Goal: Communication & Community: Answer question/provide support

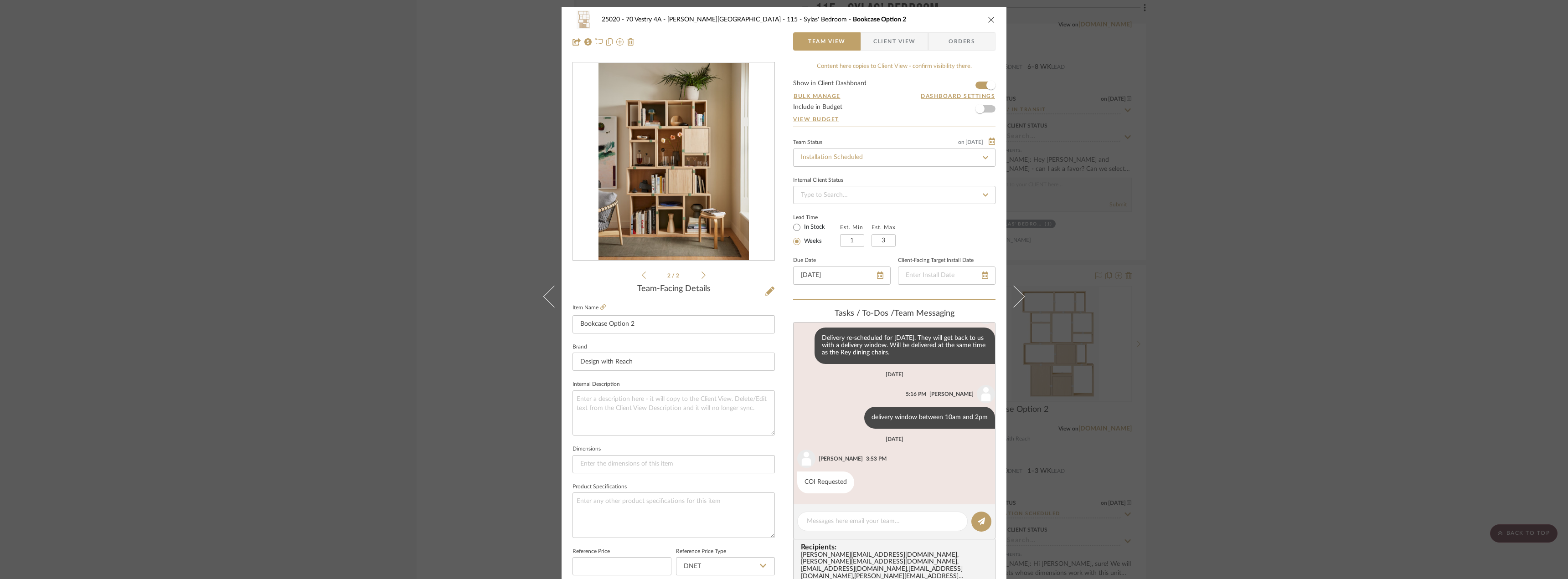
click at [702, 275] on icon at bounding box center [704, 275] width 4 height 8
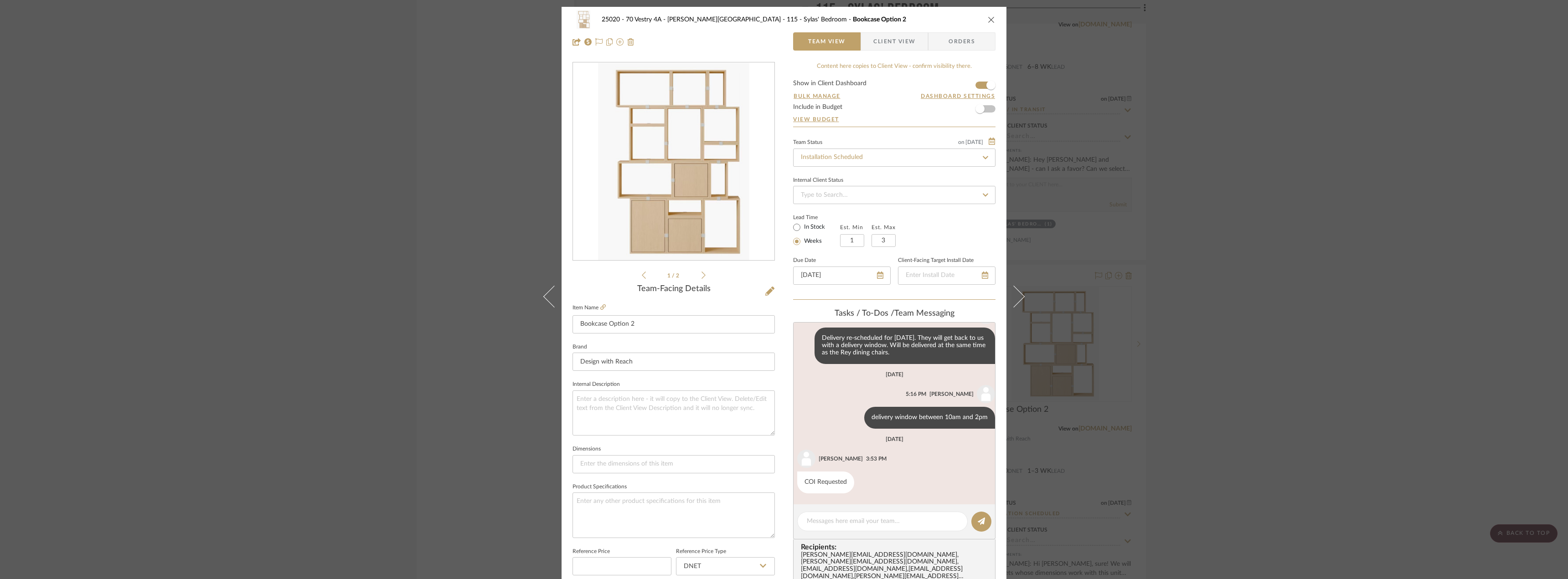
click at [702, 275] on icon at bounding box center [704, 275] width 4 height 8
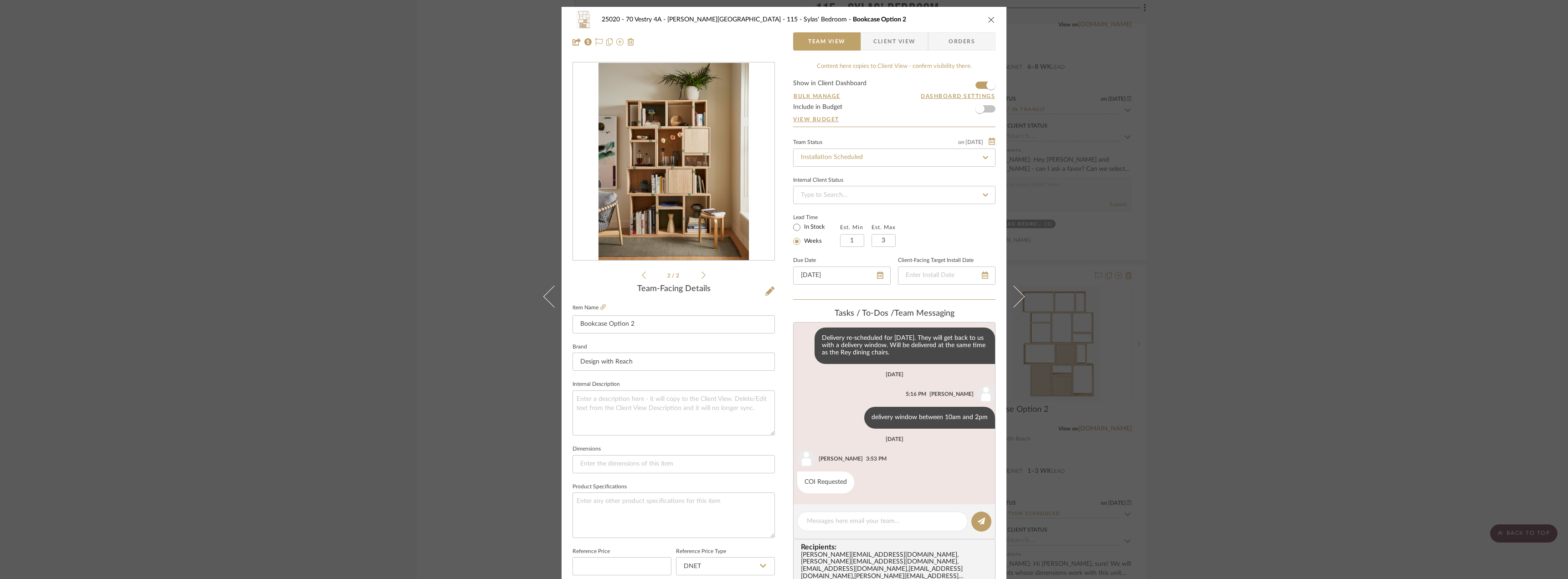
click at [642, 272] on icon at bounding box center [644, 275] width 4 height 8
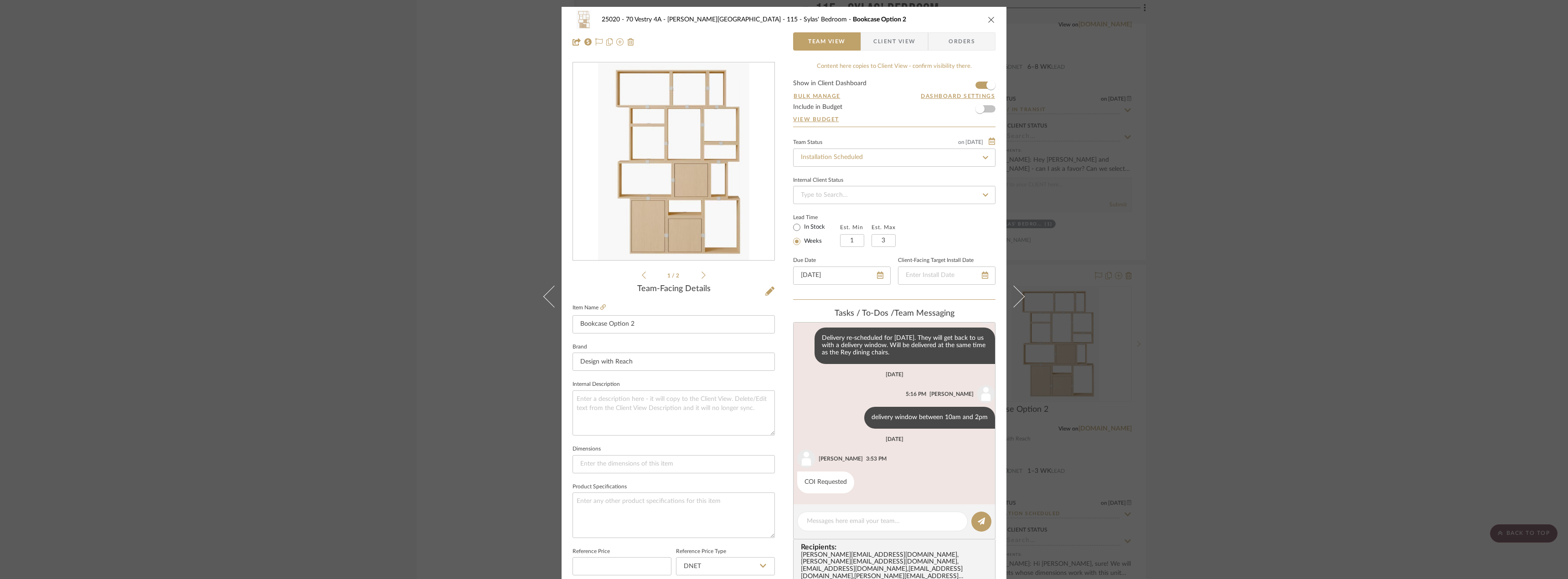
click at [702, 277] on icon at bounding box center [704, 275] width 4 height 8
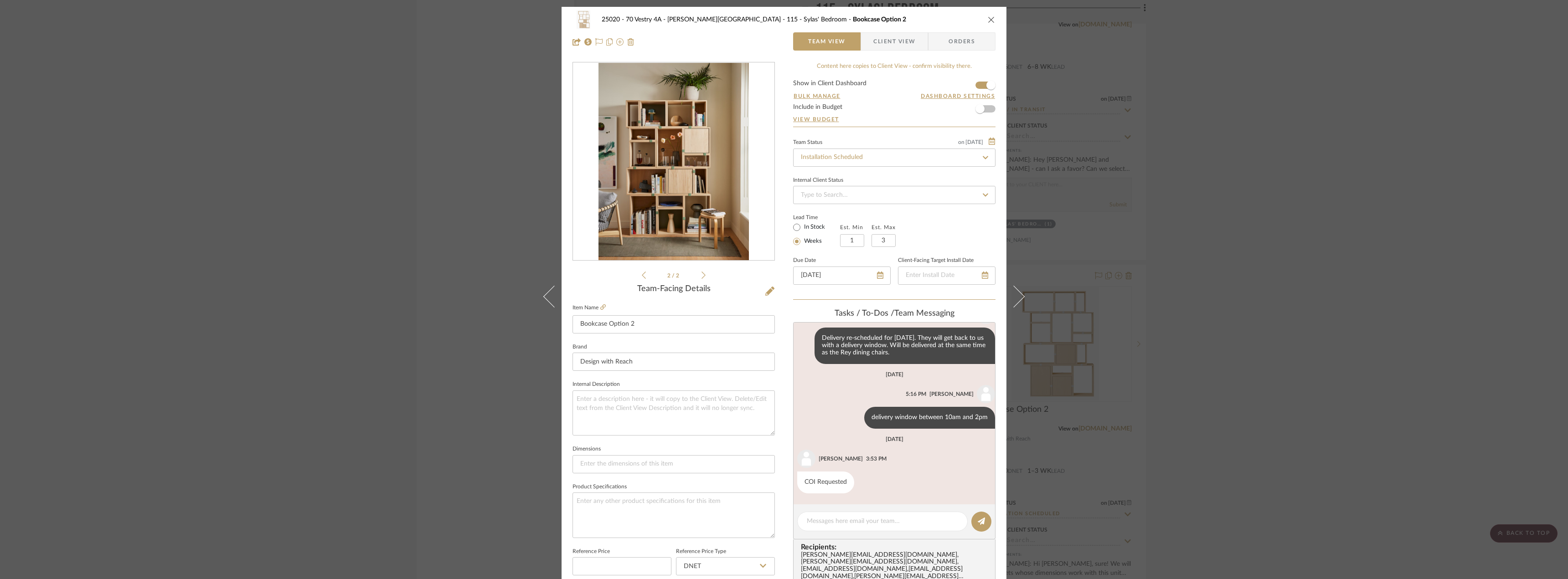
click at [642, 277] on icon at bounding box center [644, 275] width 4 height 8
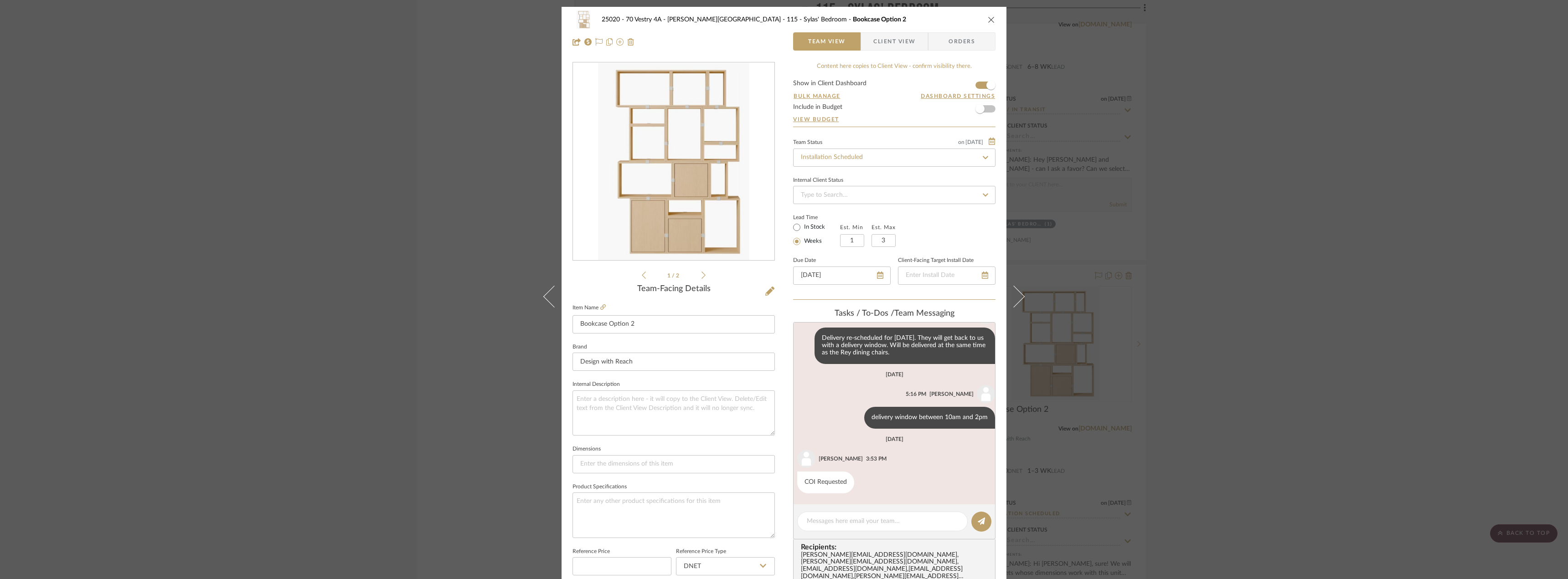
click at [702, 277] on icon at bounding box center [704, 275] width 4 height 8
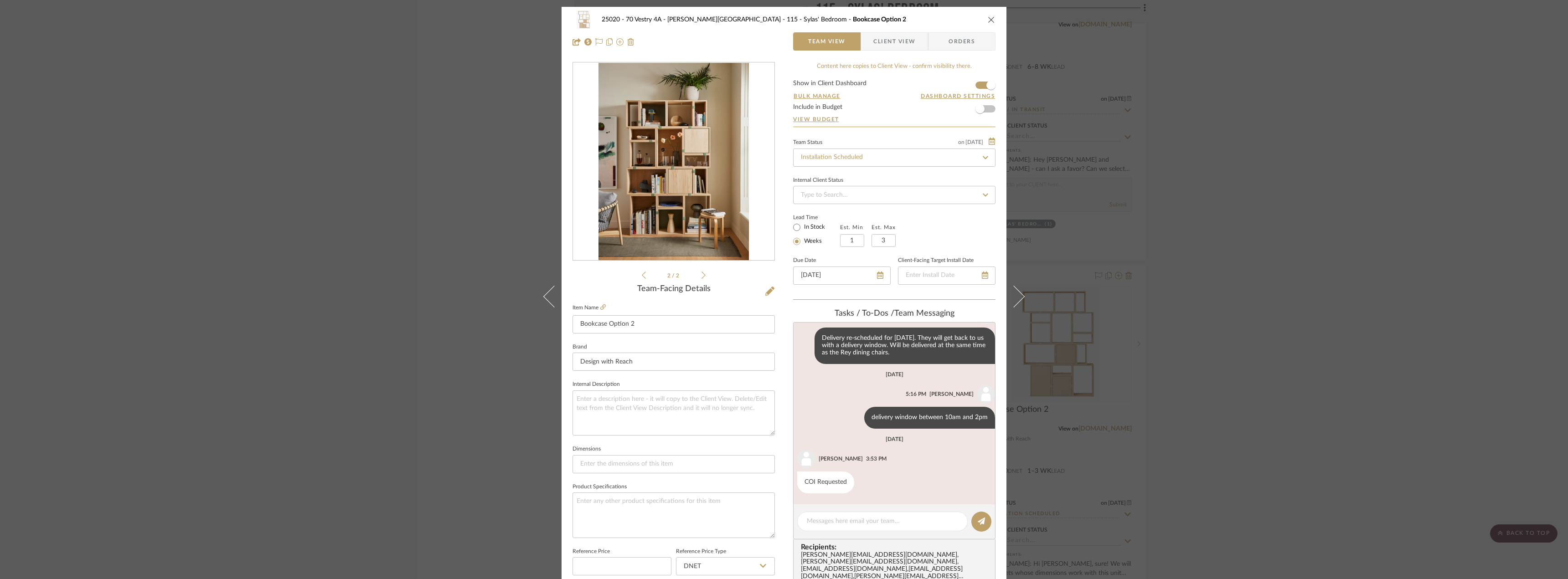
click at [1333, 190] on div "25020 - 70 Vestry 4A - [PERSON_NAME] 115 - [PERSON_NAME]' Bedroom Bookcase Opti…" at bounding box center [784, 289] width 1568 height 579
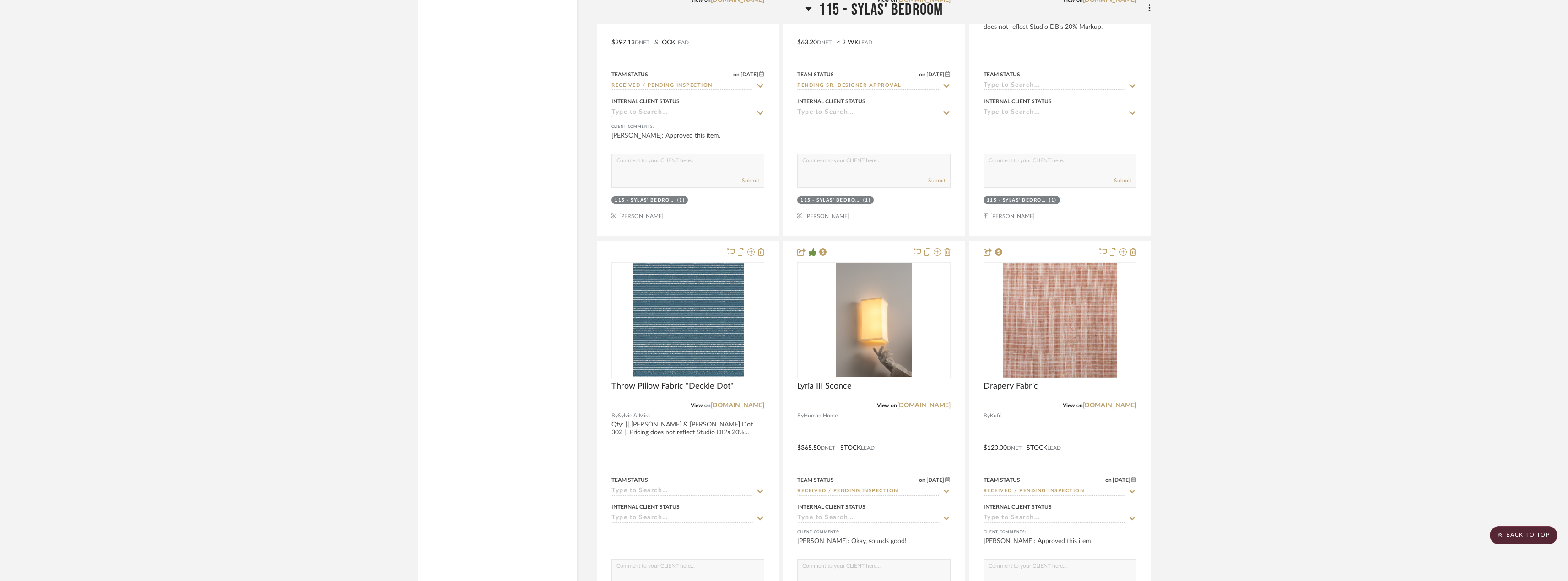
scroll to position [12530, 0]
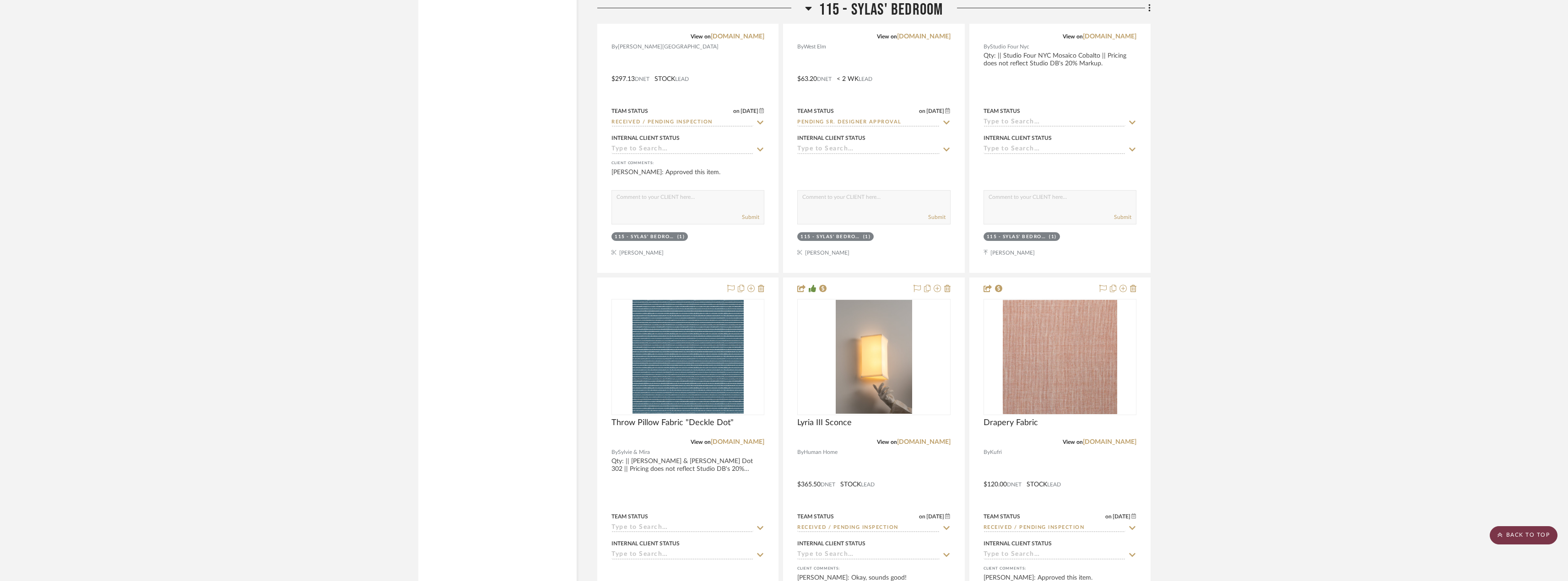
click at [1540, 532] on scroll-to-top-button "BACK TO TOP" at bounding box center [1523, 535] width 68 height 18
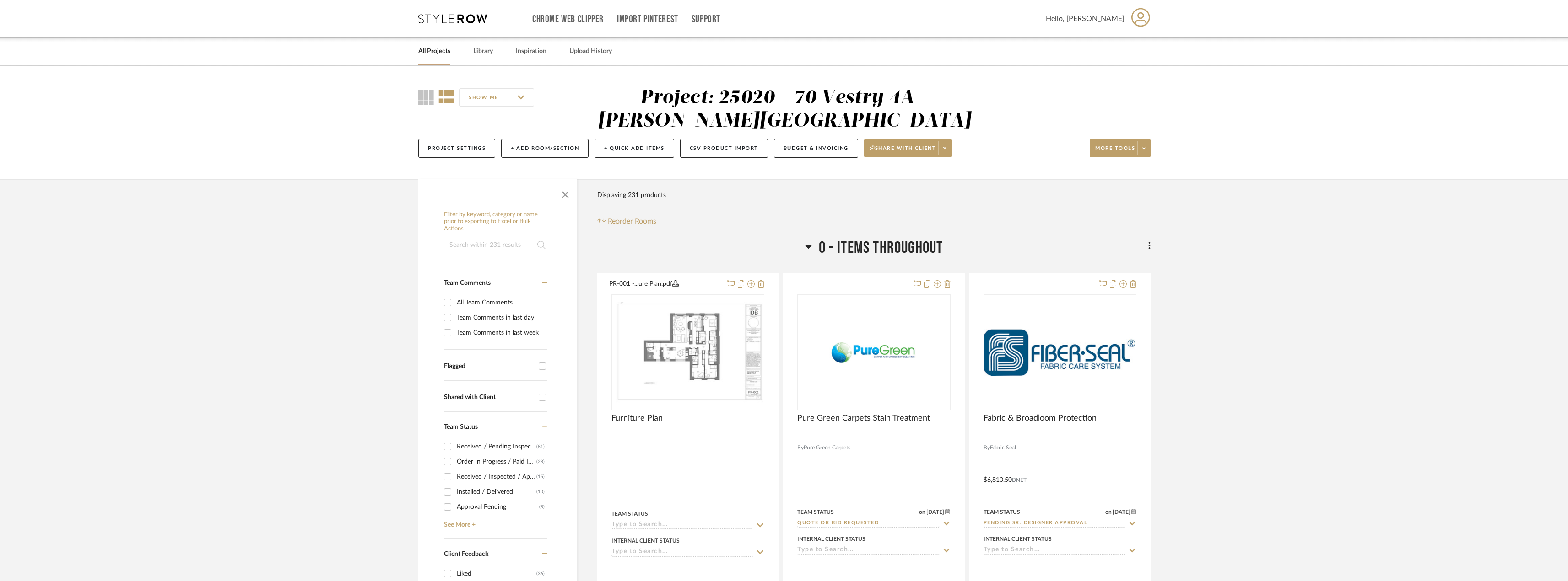
scroll to position [137, 0]
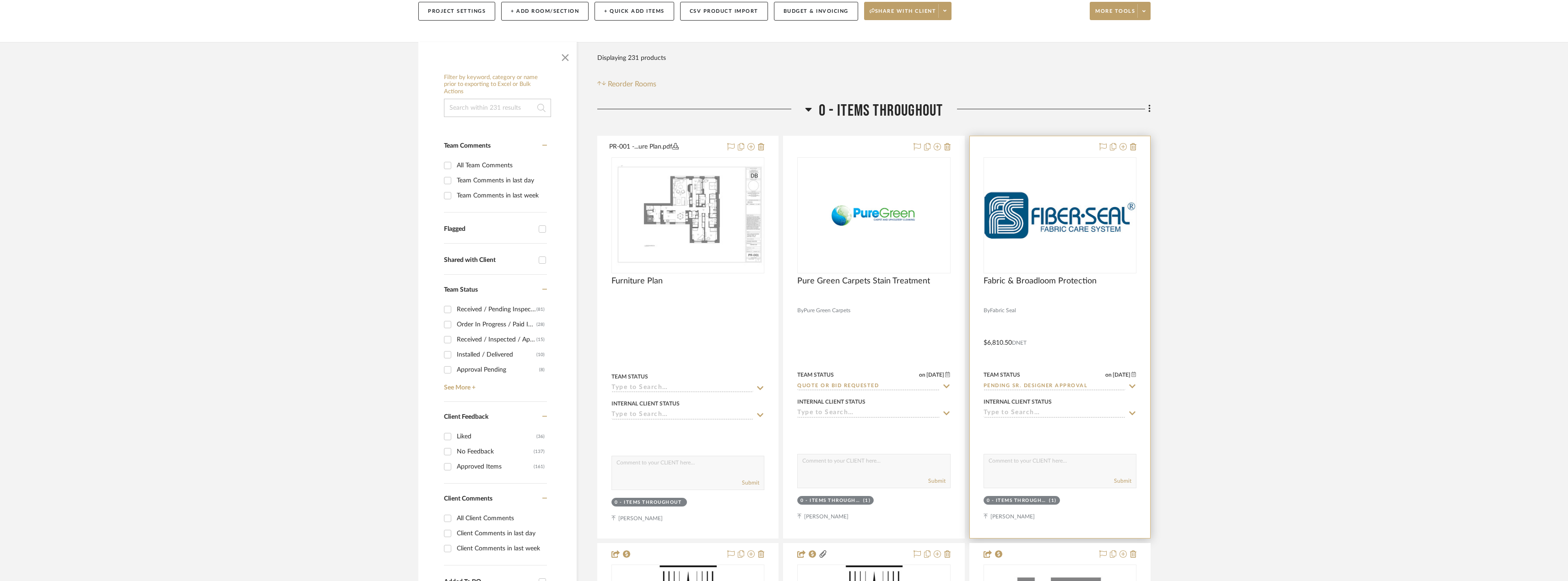
click at [1022, 255] on div "0" at bounding box center [1060, 215] width 152 height 115
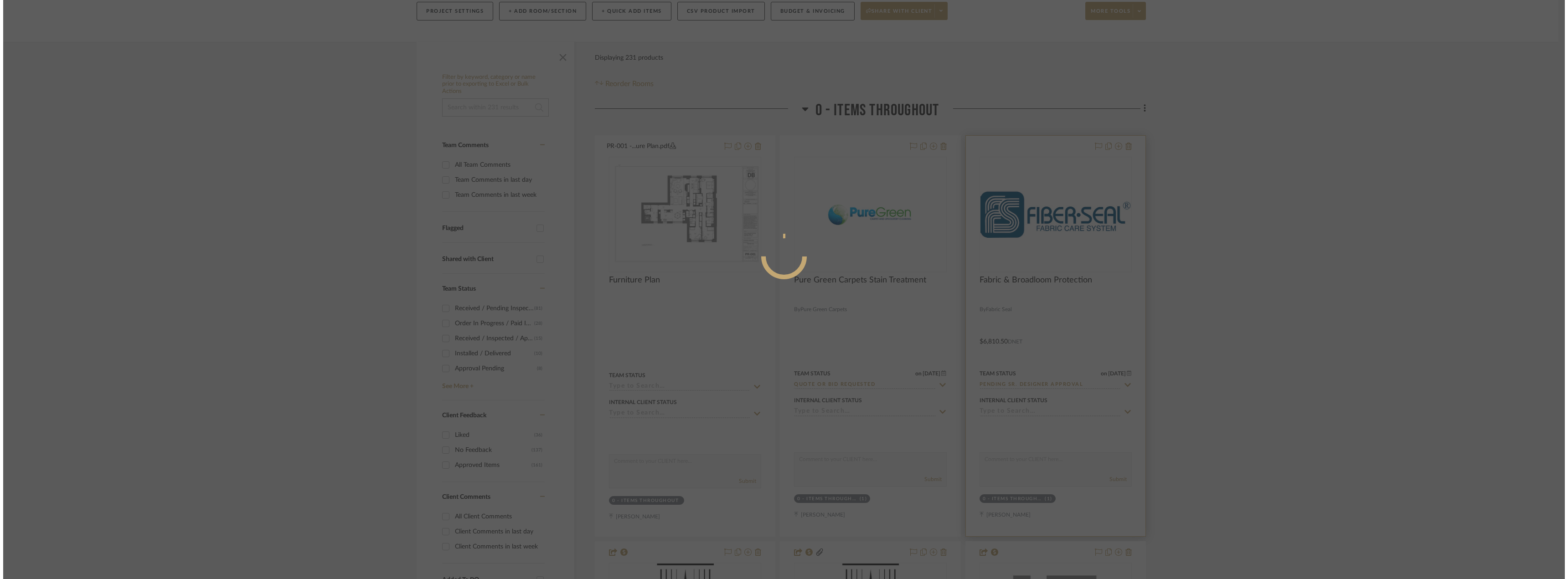
scroll to position [0, 0]
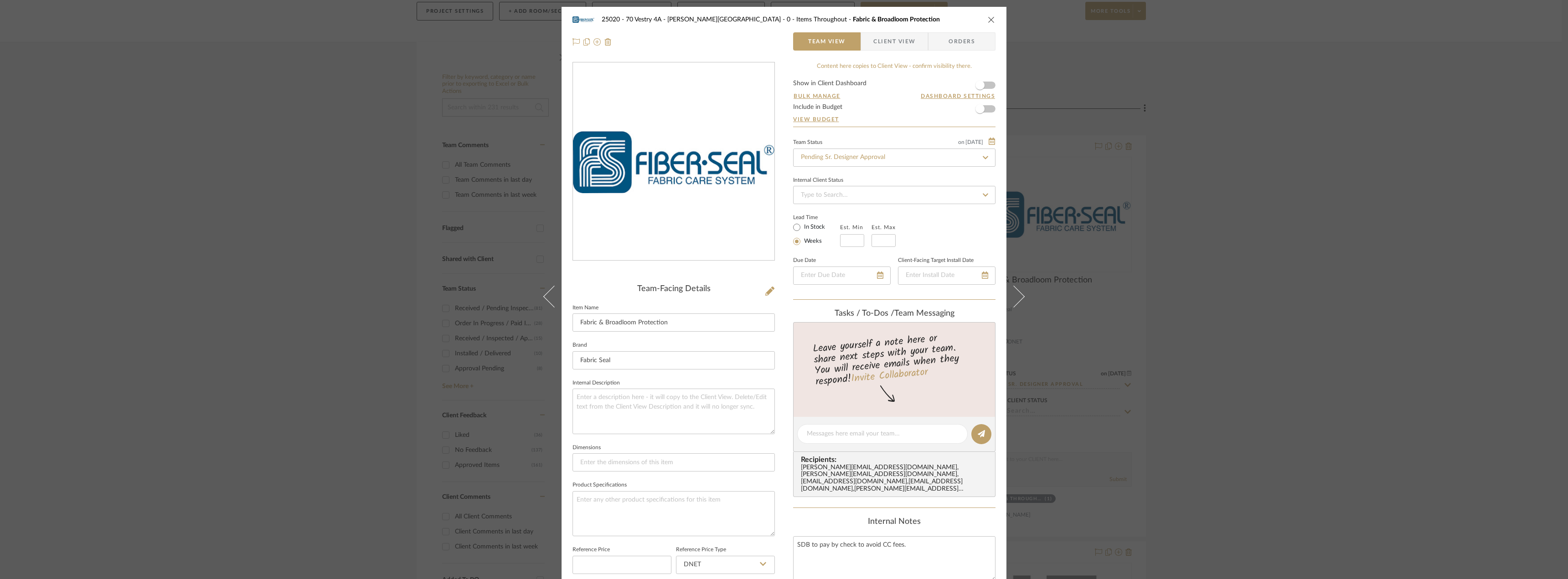
click at [1213, 289] on div "25020 - 70 Vestry 4A - [PERSON_NAME] 0 - Items Throughout Fabric & Broadloom Pr…" at bounding box center [784, 289] width 1568 height 579
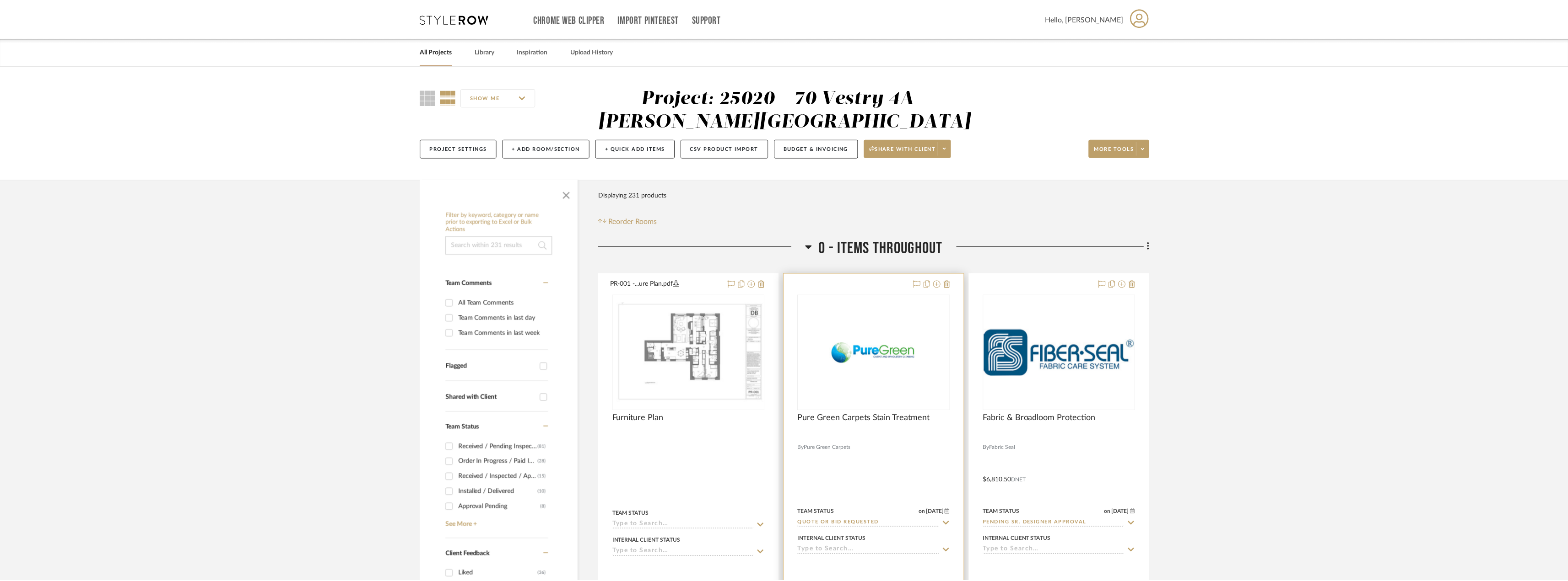
scroll to position [137, 0]
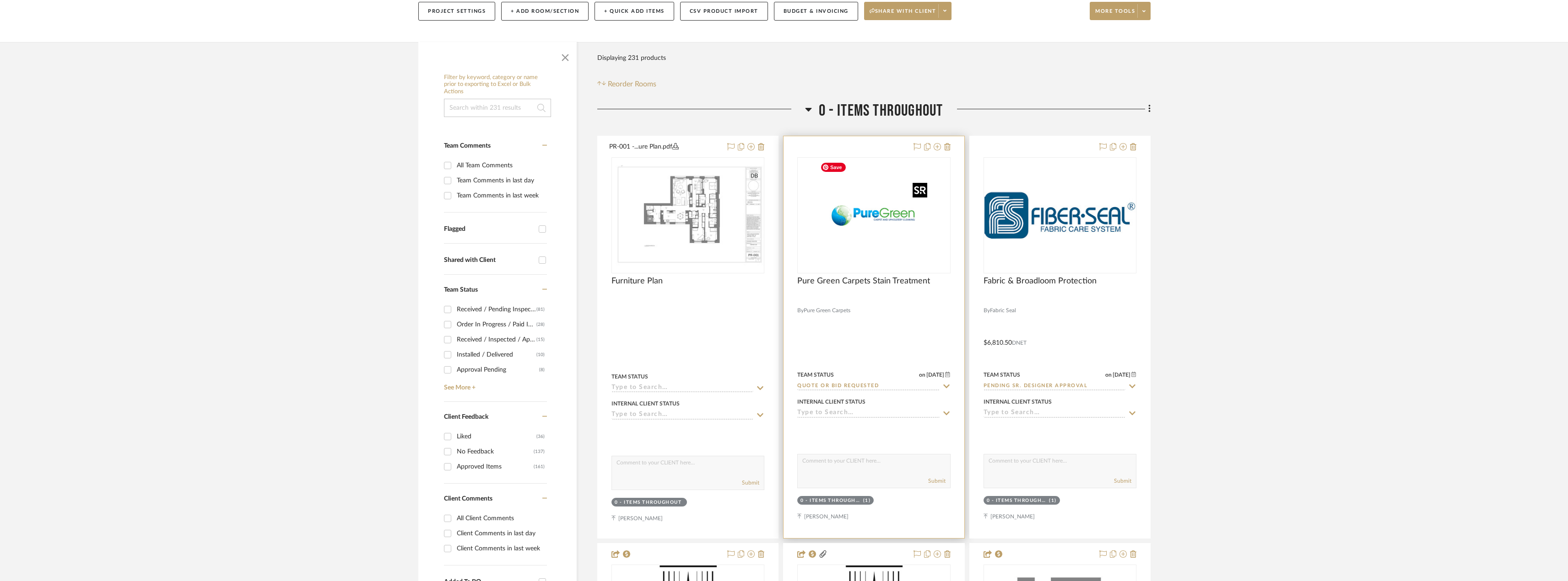
click at [892, 217] on img "0" at bounding box center [873, 215] width 114 height 114
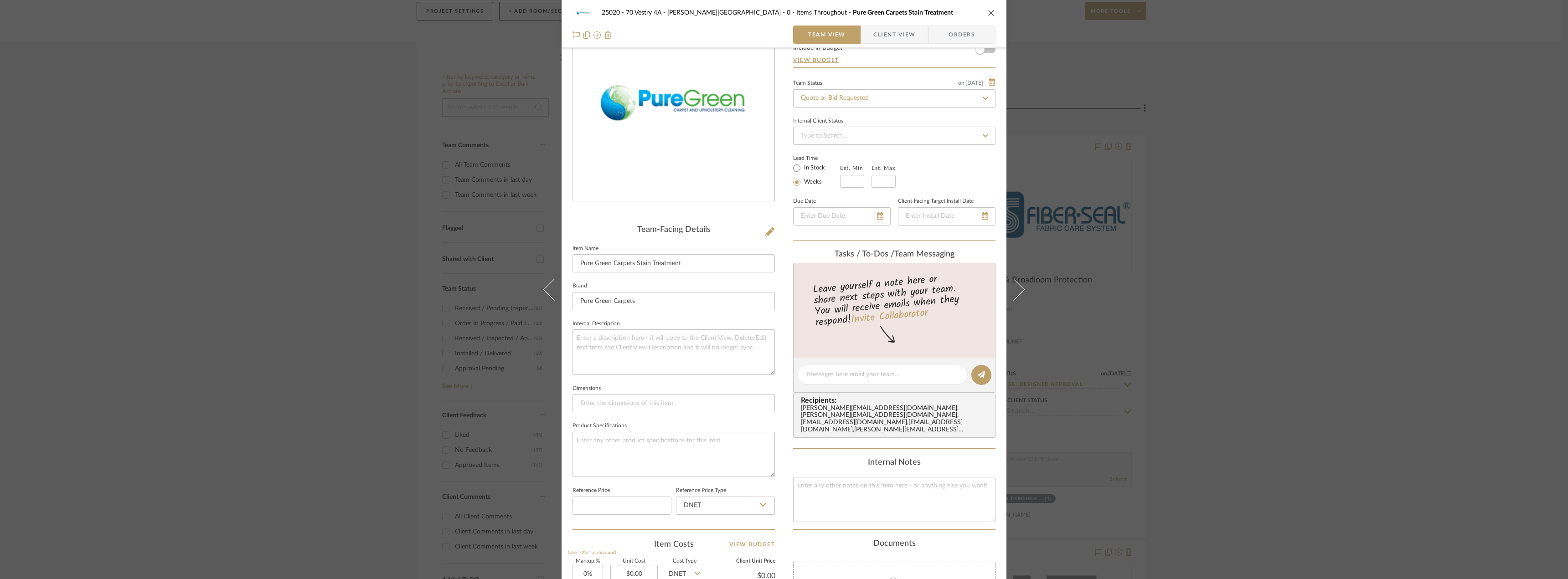
scroll to position [45, 0]
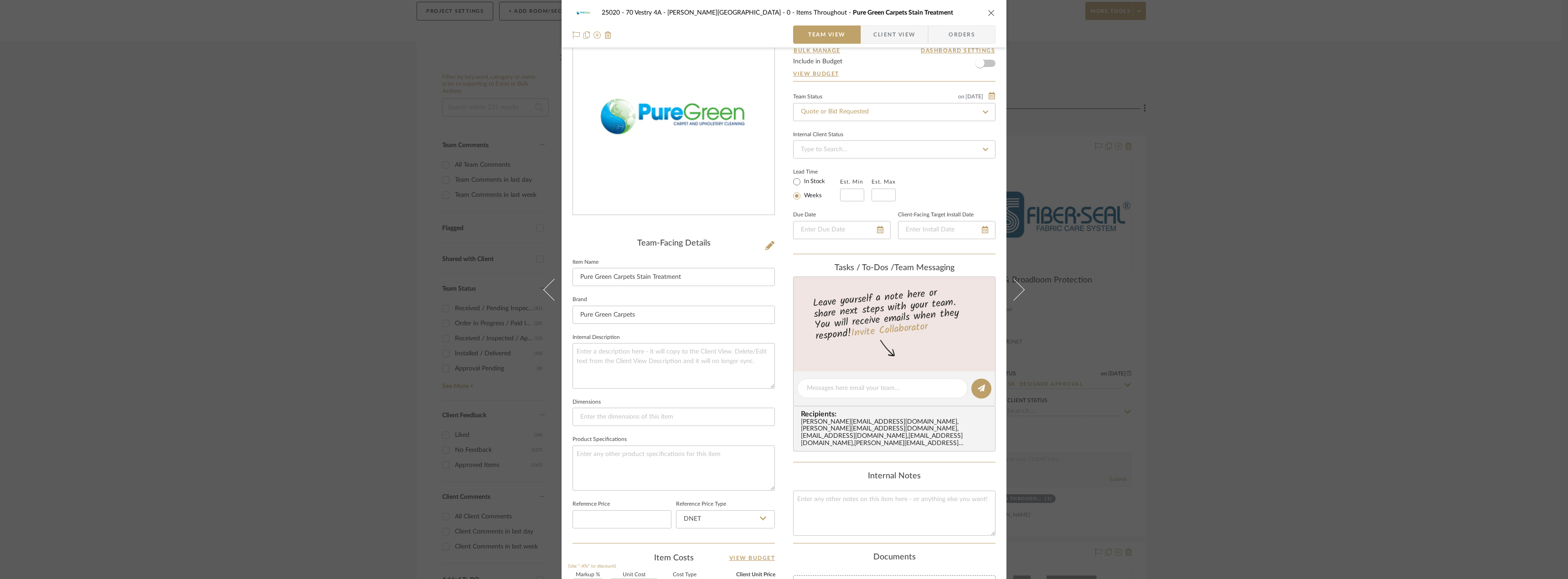
click at [897, 38] on span "Client View" at bounding box center [894, 35] width 42 height 18
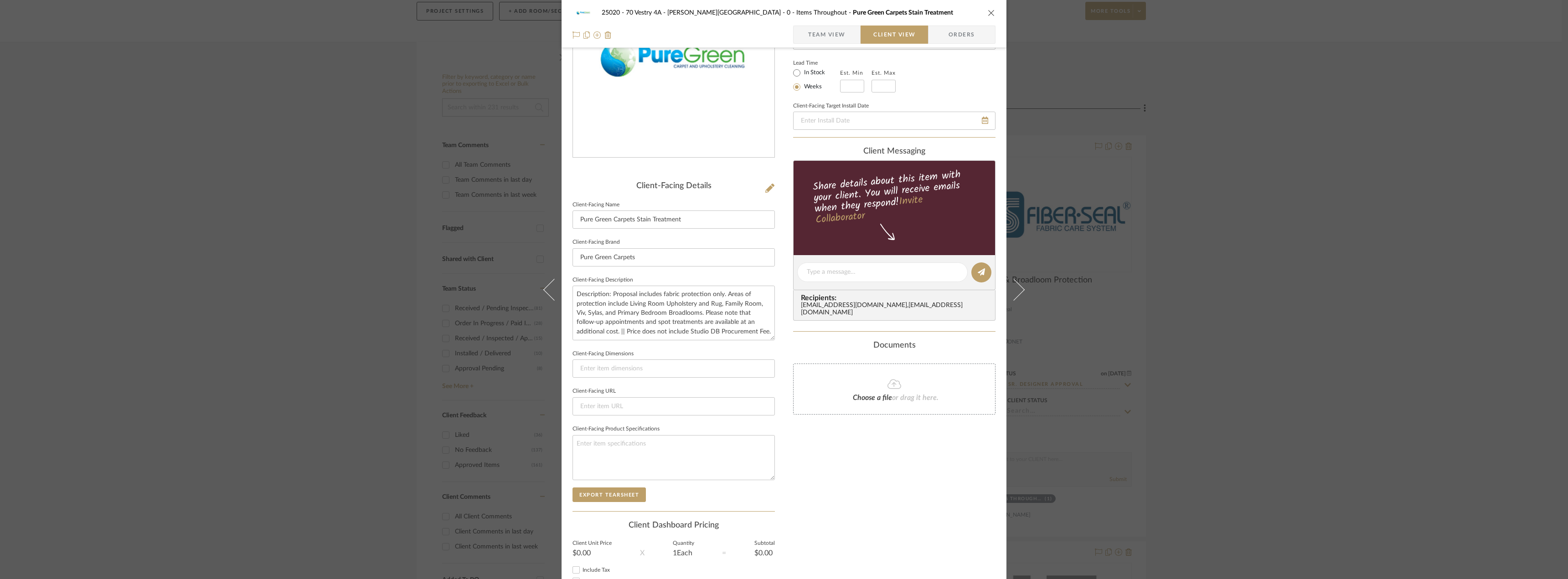
scroll to position [172, 0]
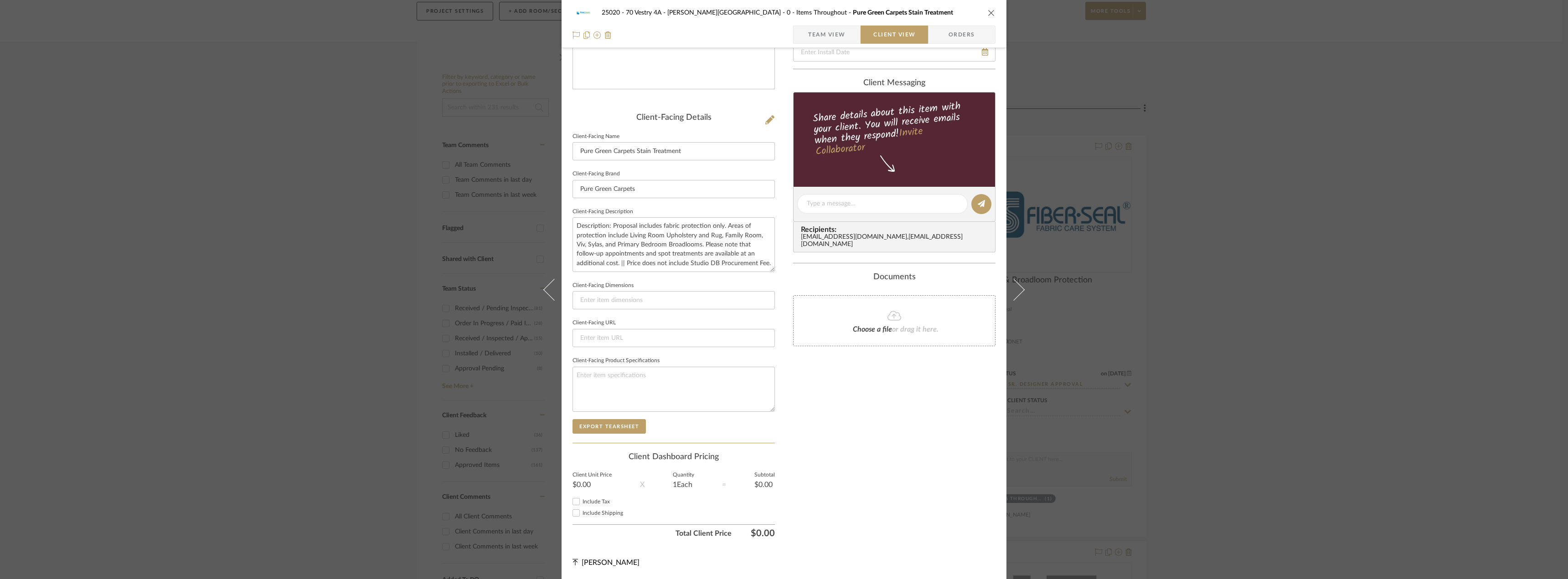
click at [837, 35] on span "Team View" at bounding box center [826, 35] width 37 height 18
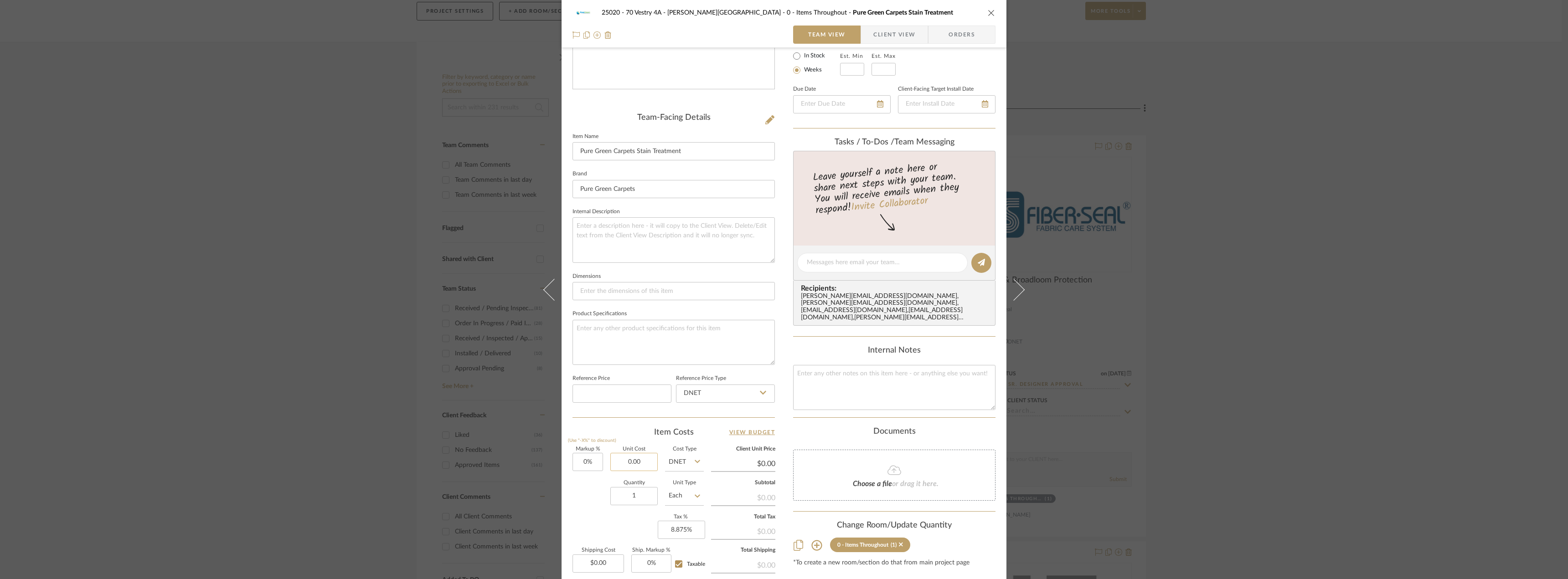
click at [615, 466] on input "0.00" at bounding box center [634, 462] width 47 height 18
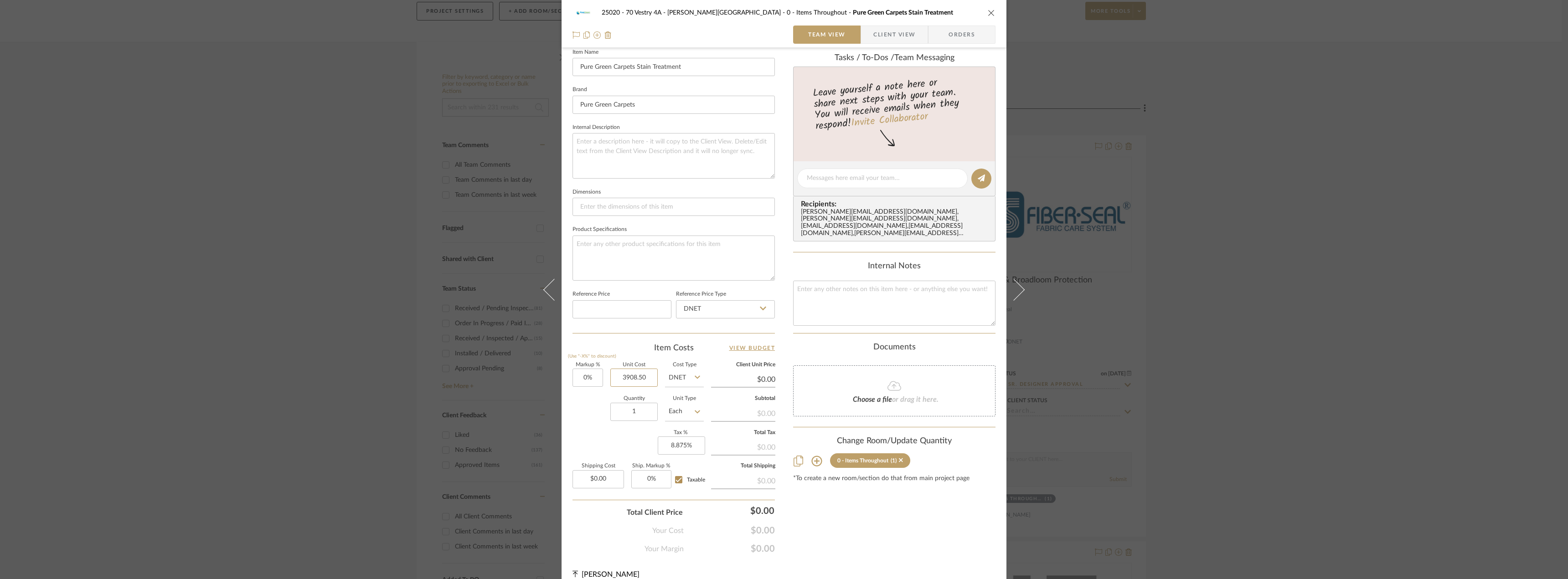
scroll to position [268, 0]
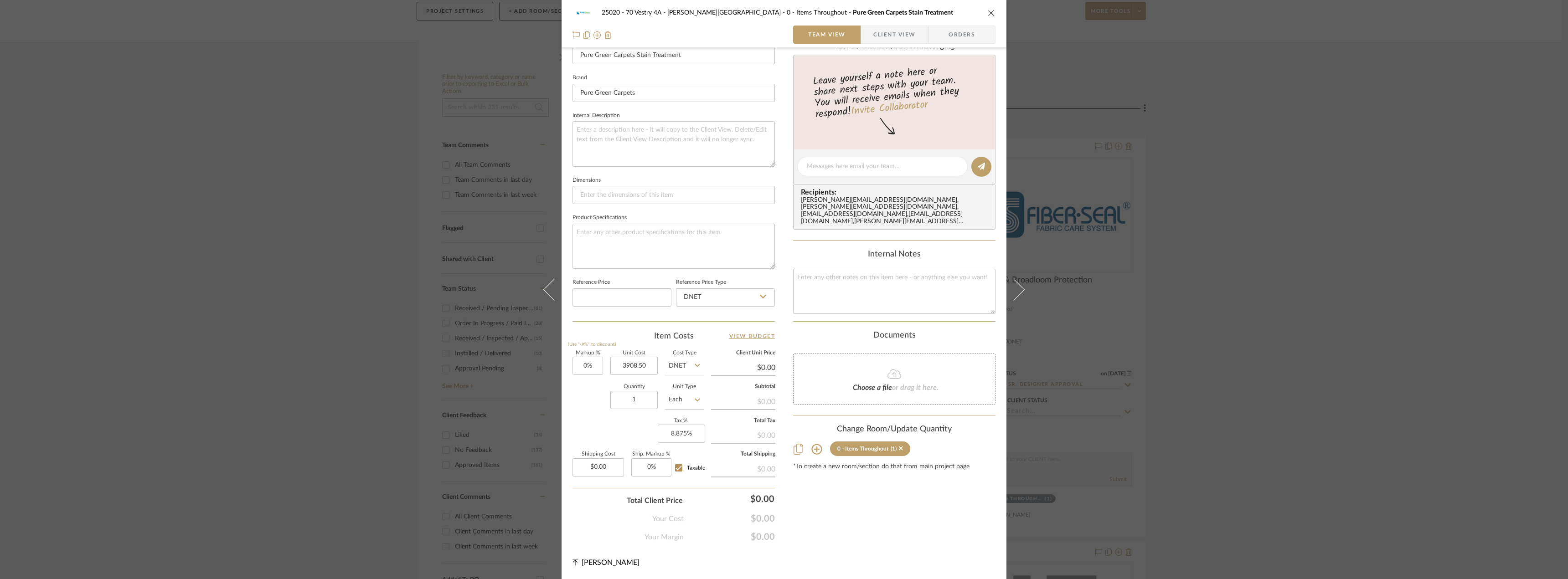
type input "$3,908.50"
click at [837, 509] on div "Content here copies to Client View - confirm visibility there. Show in Client D…" at bounding box center [894, 168] width 202 height 748
type input "$3,908.50"
click at [683, 438] on input "8.875" at bounding box center [681, 434] width 47 height 18
type input "0%"
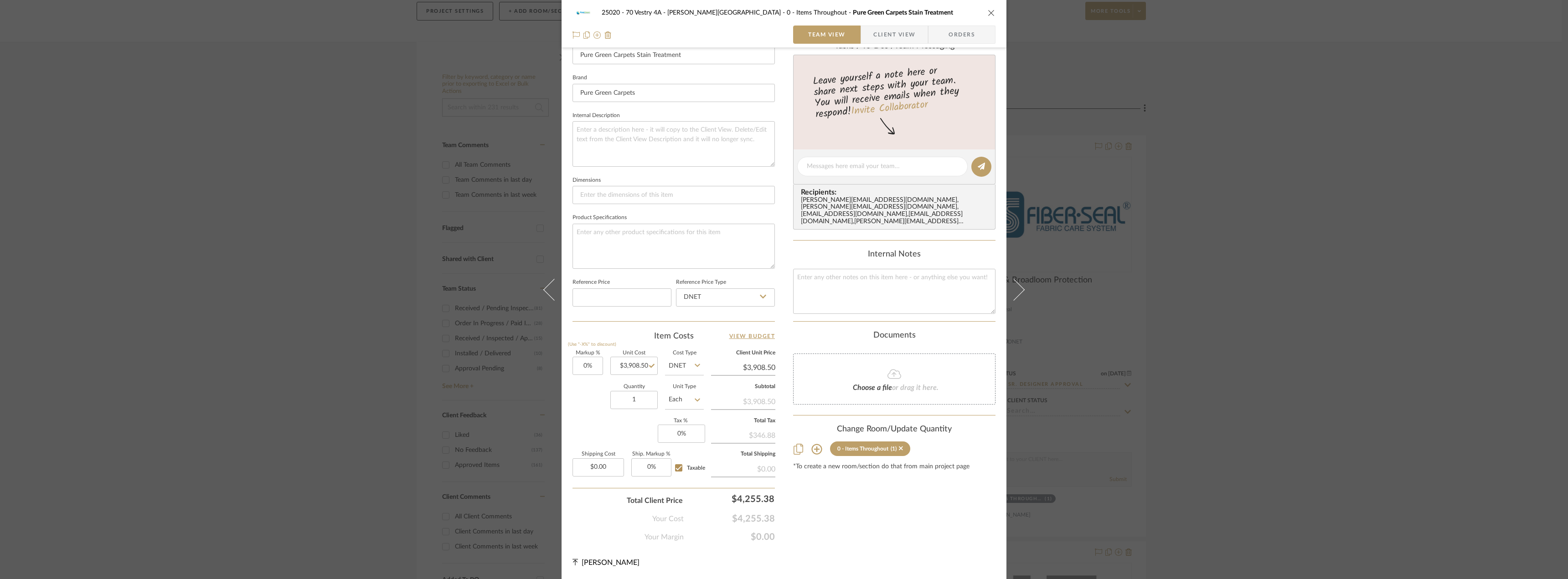
click at [837, 504] on div "Content here copies to Client View - confirm visibility there. Show in Client D…" at bounding box center [894, 168] width 202 height 748
click at [1190, 258] on div "25020 - 70 Vestry 4A - [PERSON_NAME] 0 - Items Throughout Pure Green Carpets St…" at bounding box center [784, 289] width 1568 height 579
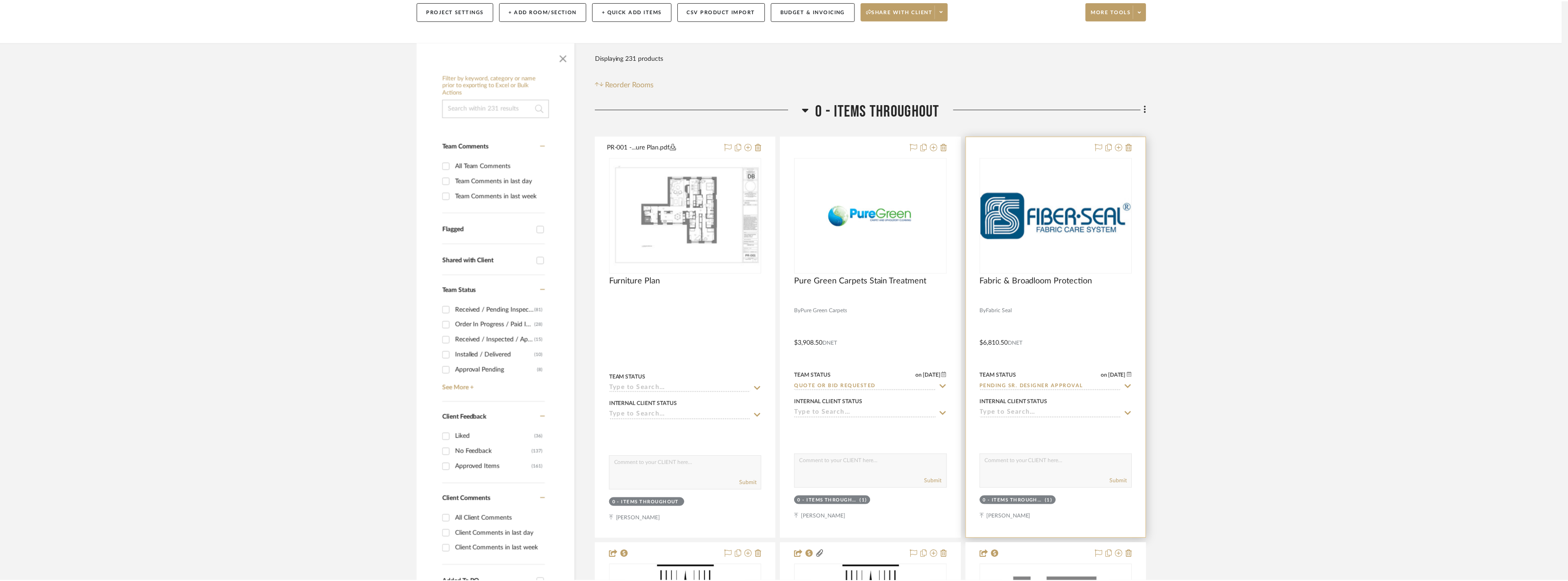
scroll to position [137, 0]
click at [1095, 227] on img "0" at bounding box center [1059, 215] width 151 height 47
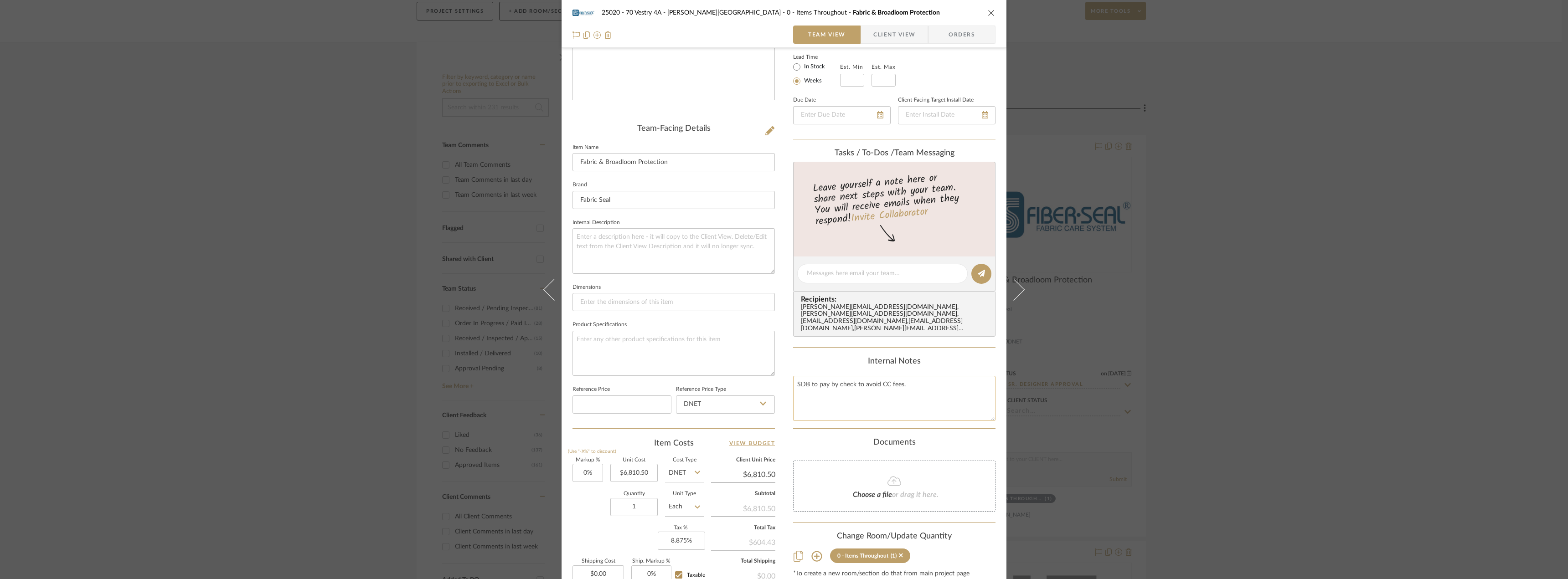
scroll to position [268, 0]
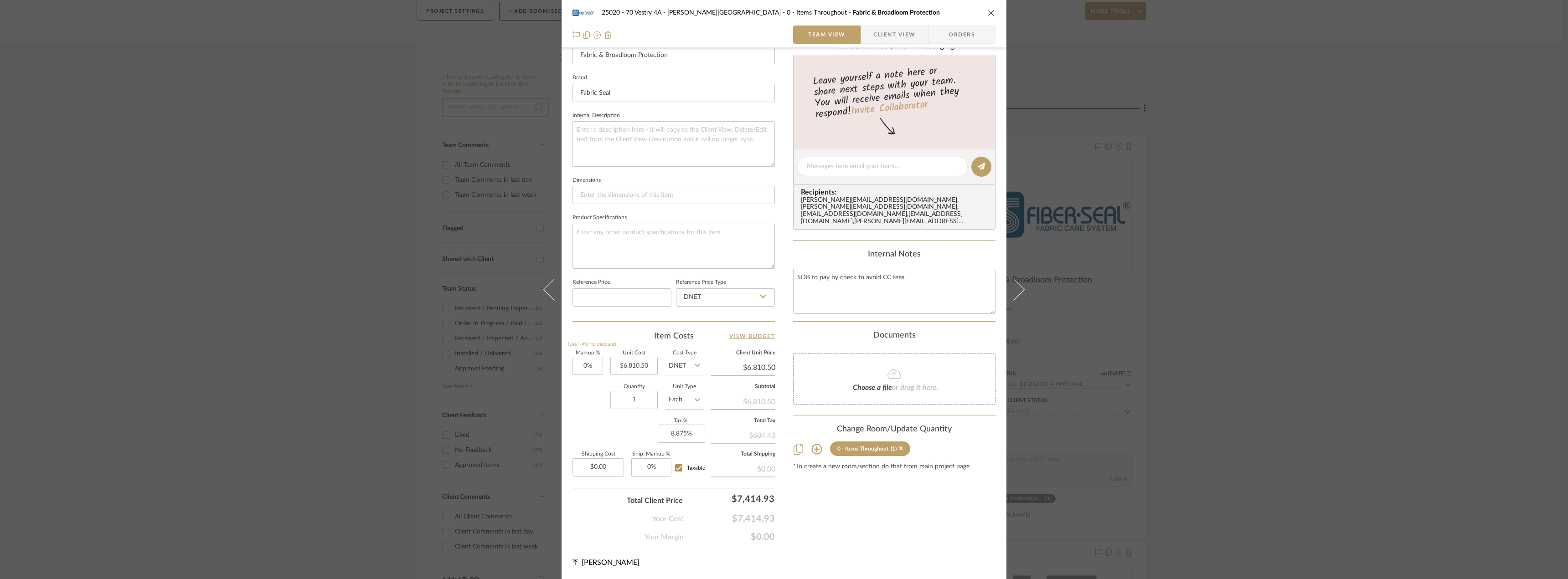
click at [1310, 258] on div "25020 - 70 Vestry 4A - [PERSON_NAME] 0 - Items Throughout Fabric & Broadloom Pr…" at bounding box center [784, 289] width 1568 height 579
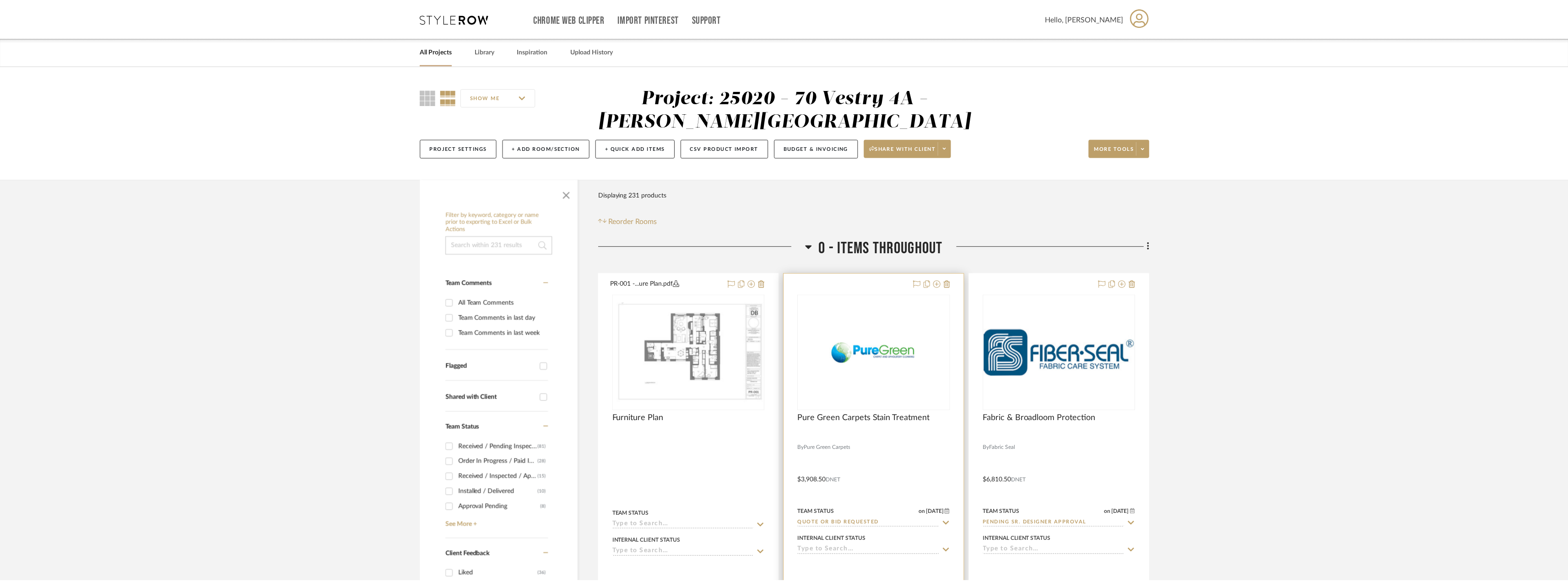
scroll to position [137, 0]
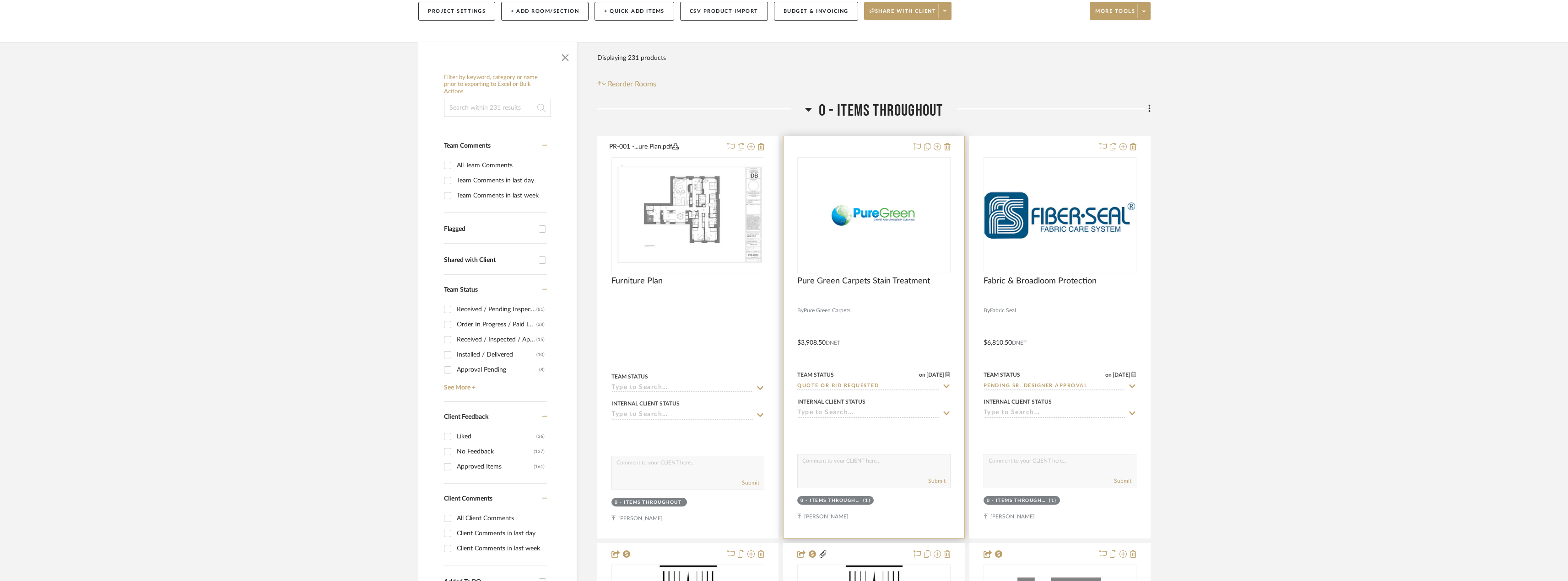
click at [807, 225] on div "0" at bounding box center [874, 215] width 152 height 115
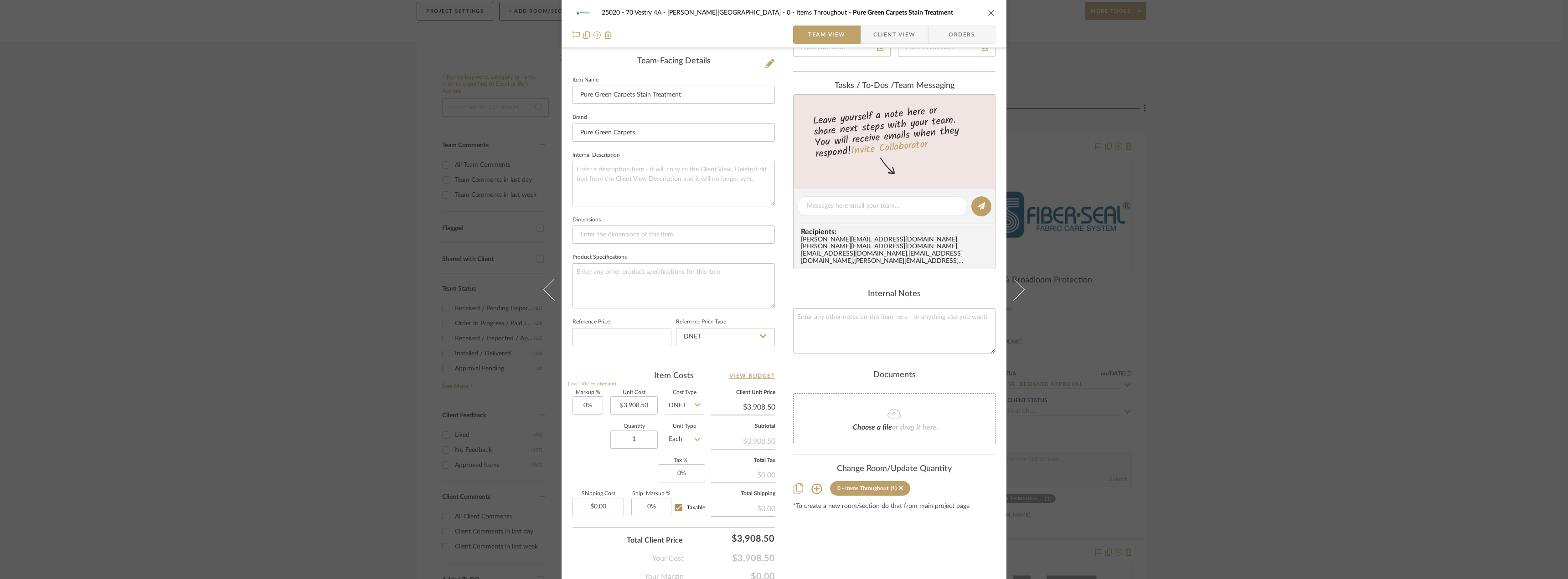
scroll to position [268, 0]
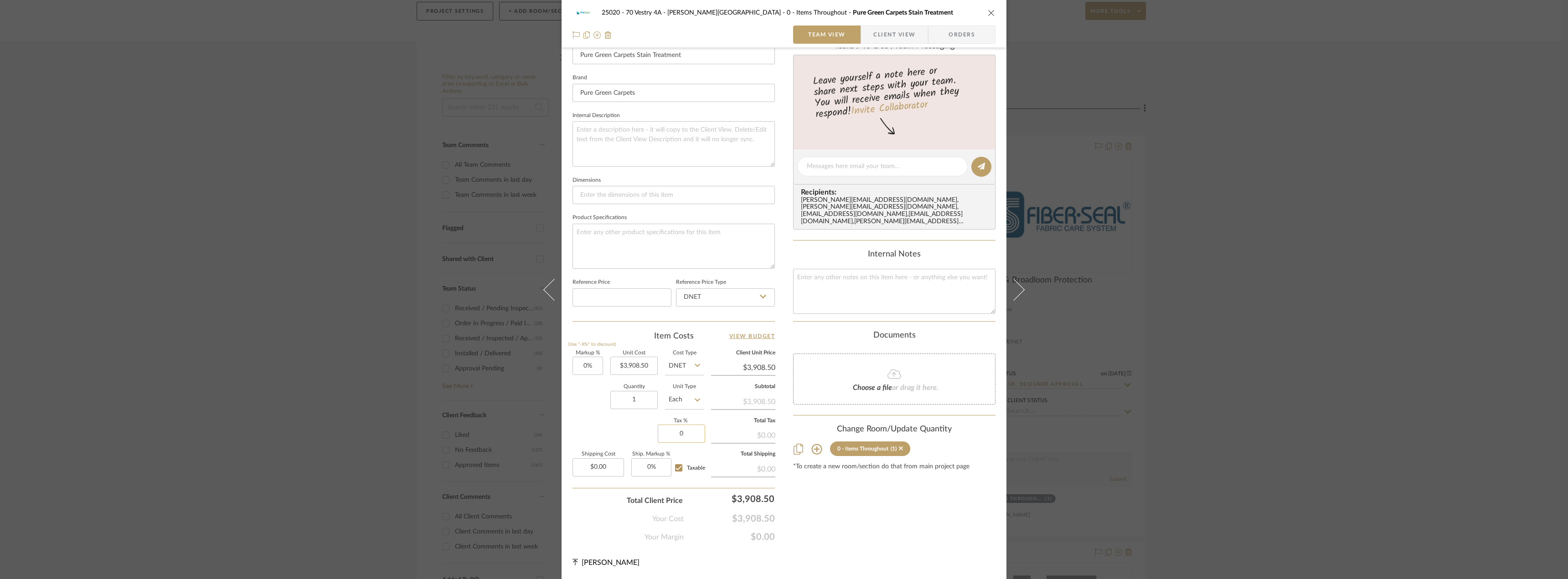
click at [674, 436] on input "0" at bounding box center [681, 434] width 47 height 18
type input "8.875%"
click at [838, 523] on div "Content here copies to Client View - confirm visibility there. Show in Client D…" at bounding box center [894, 168] width 202 height 748
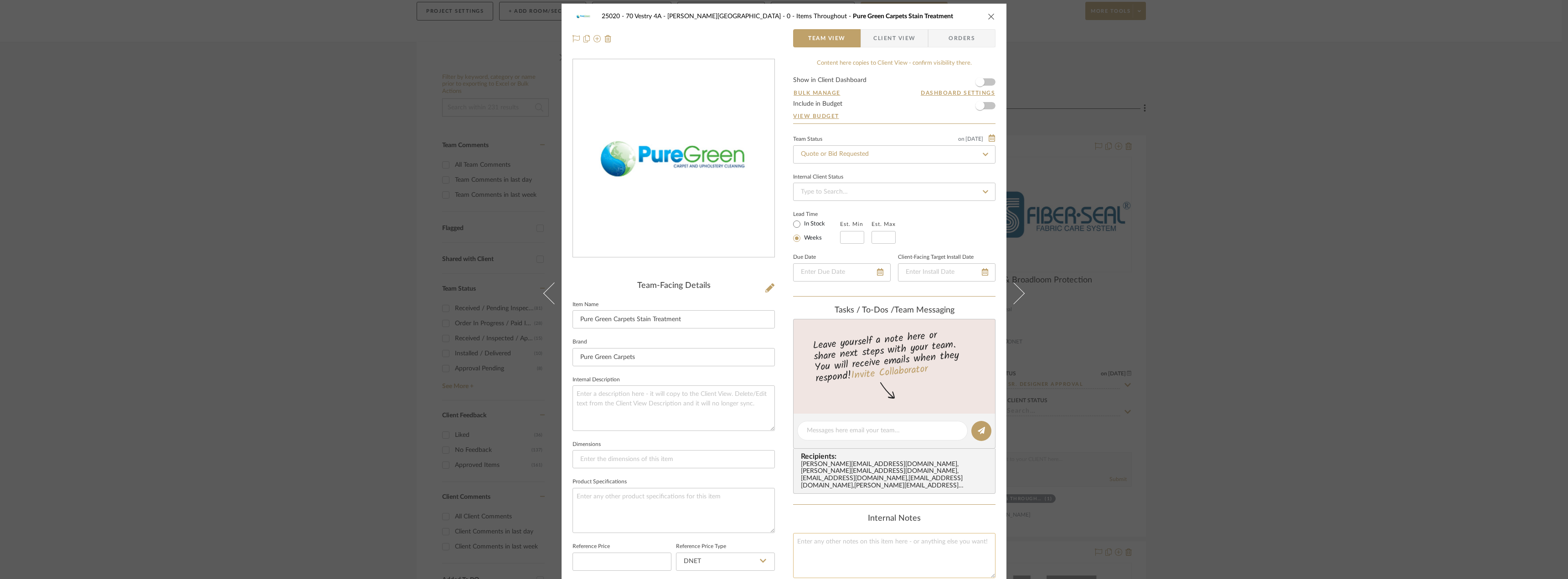
scroll to position [0, 0]
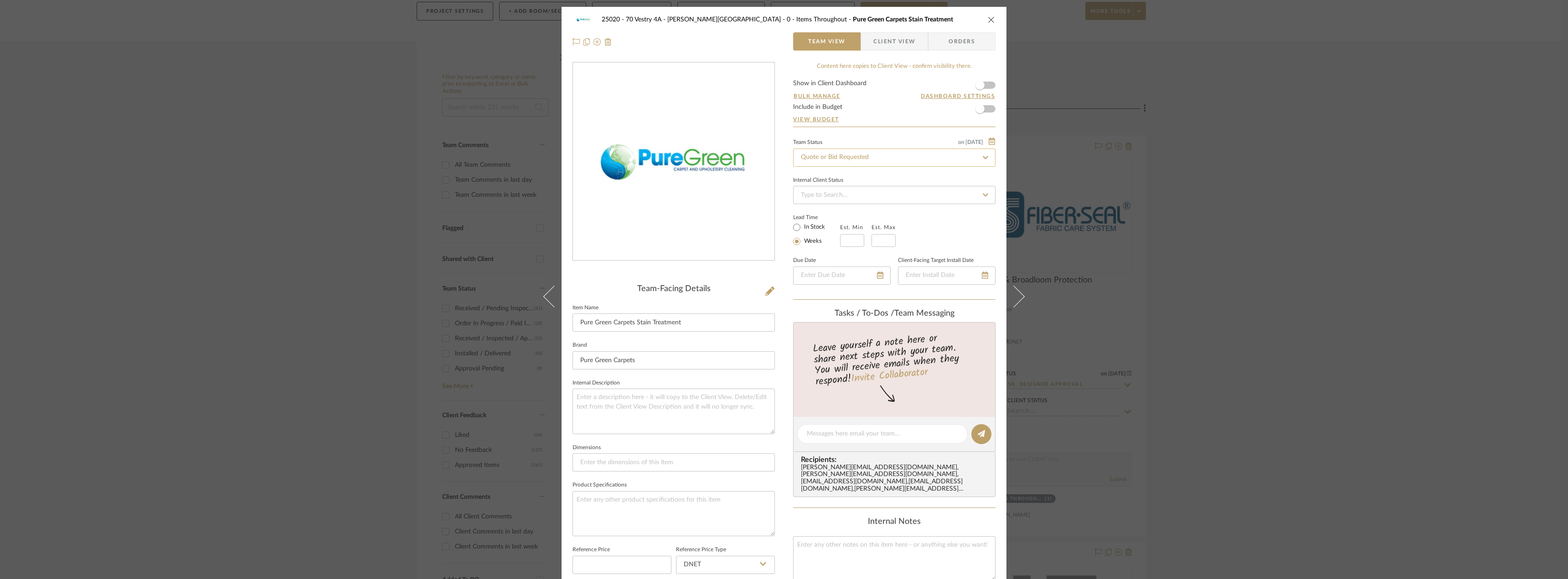
click at [893, 156] on input "Quote or Bid Requested" at bounding box center [894, 157] width 202 height 18
type input "approva"
click at [837, 204] on span "Approval Pending" at bounding box center [824, 205] width 49 height 6
type input "[DATE]"
type input "Approval Pending"
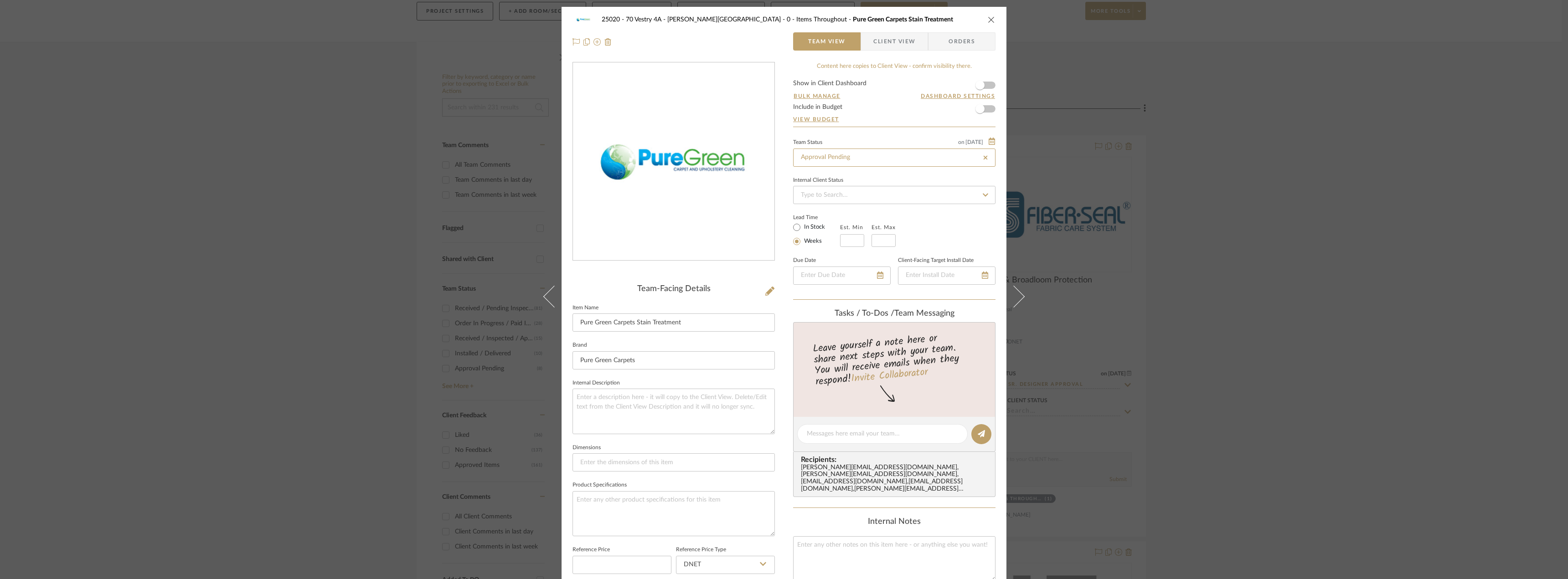
type input "[DATE]"
type input "Approval Pending"
click at [985, 84] on span "button" at bounding box center [980, 85] width 20 height 20
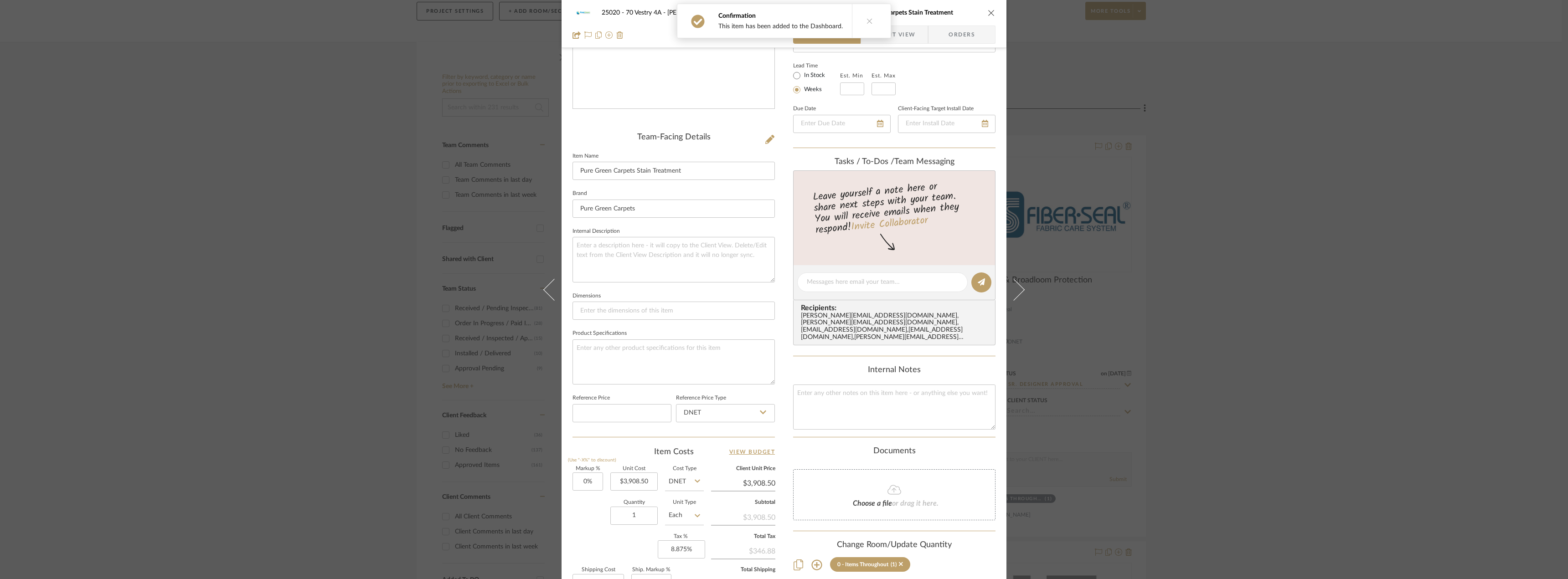
scroll to position [85, 0]
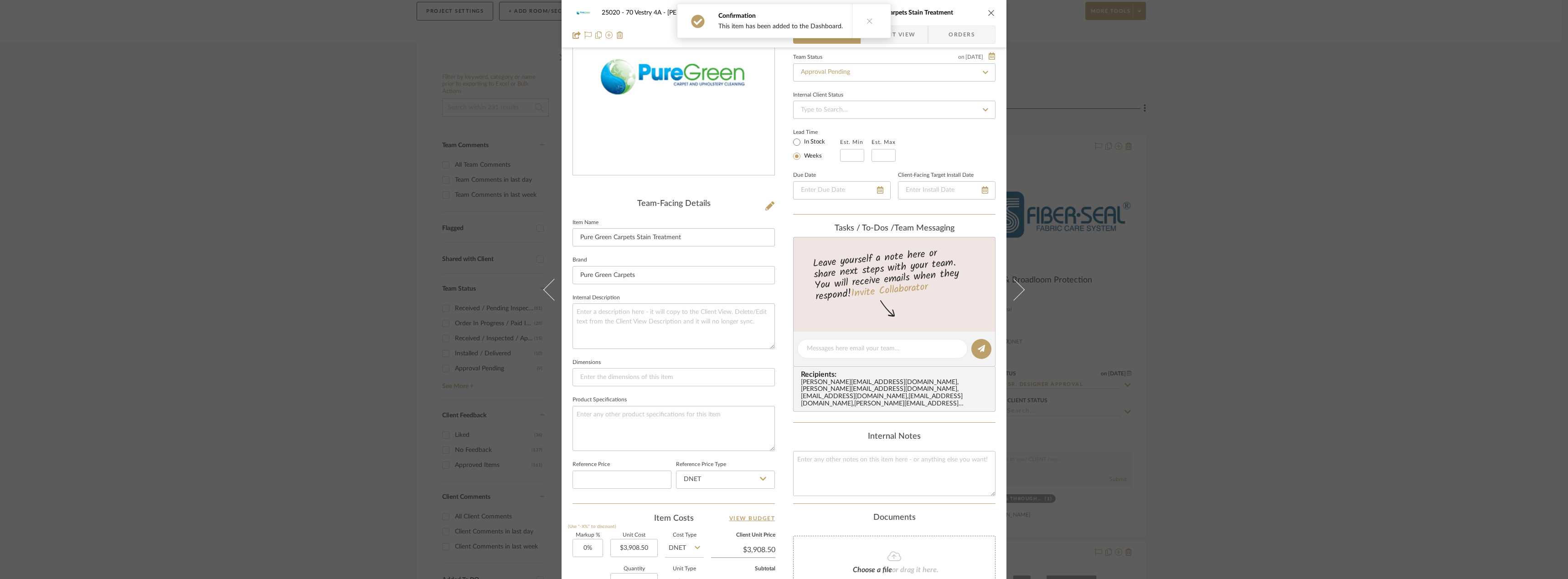
click at [903, 34] on span "Client View" at bounding box center [894, 35] width 42 height 18
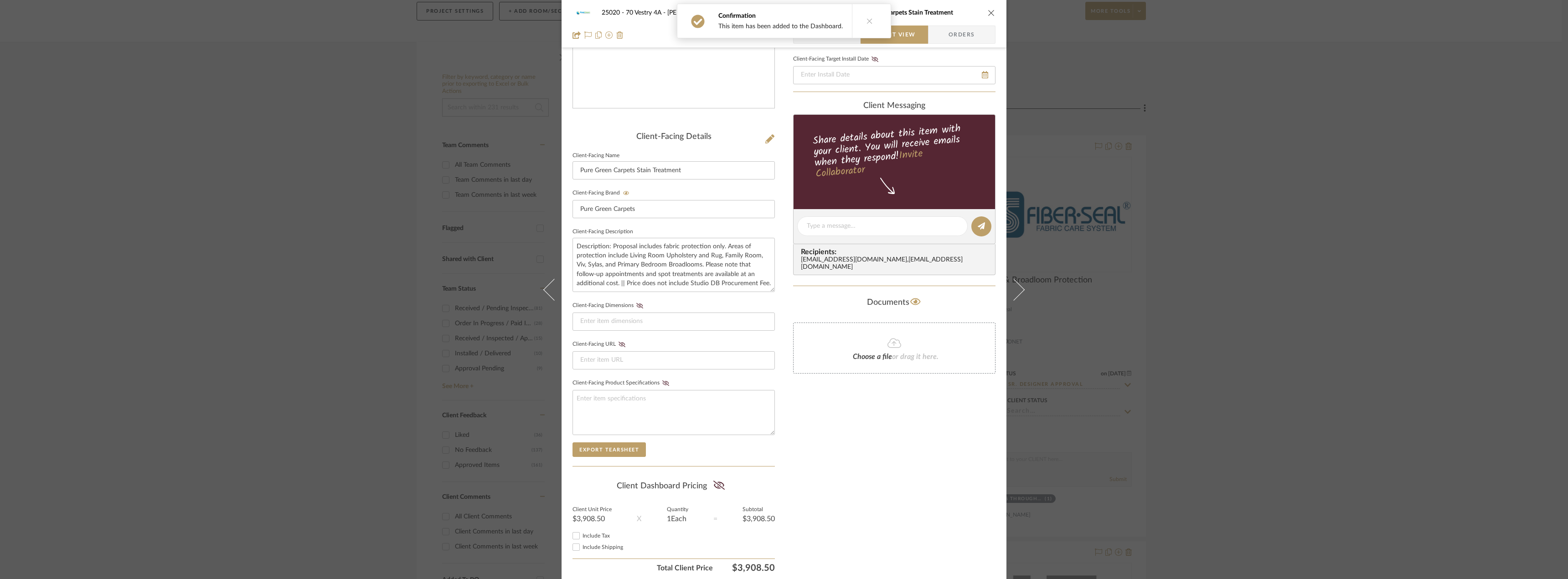
scroll to position [186, 0]
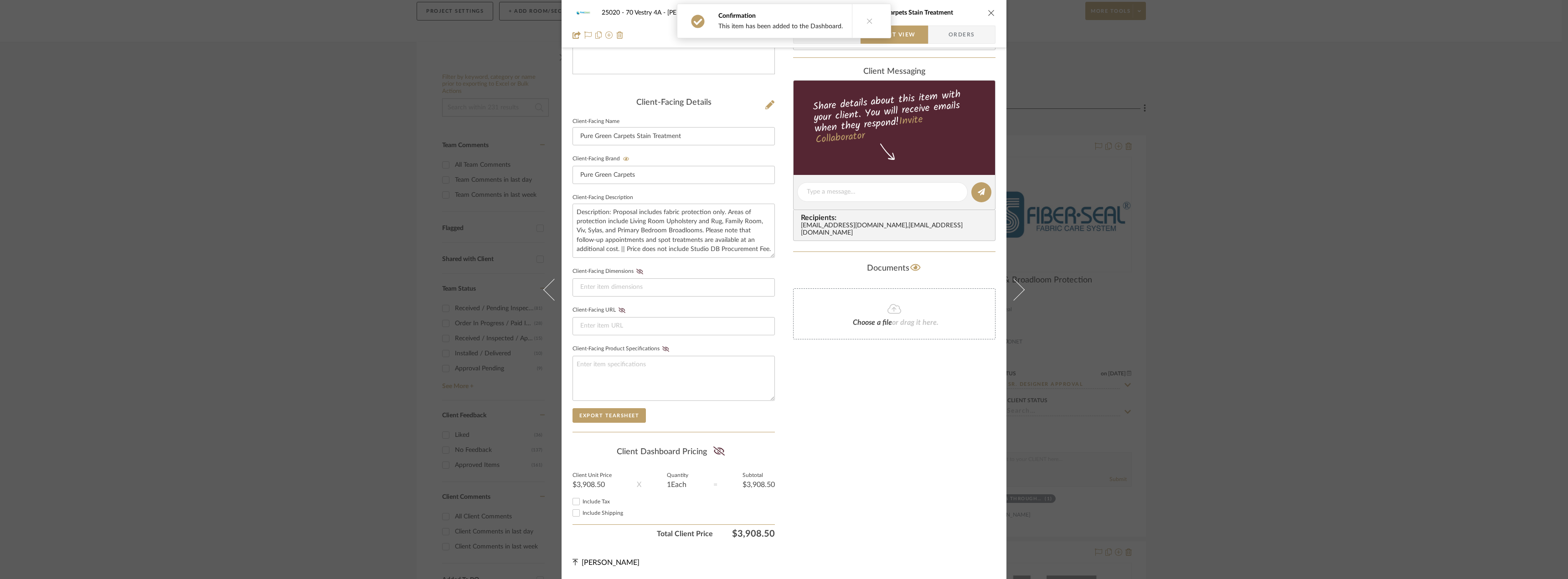
click at [722, 452] on summary-project-share-button at bounding box center [719, 451] width 24 height 21
click at [594, 504] on span "Include Tax" at bounding box center [595, 502] width 27 height 6
click at [582, 504] on input "Include Tax" at bounding box center [576, 501] width 11 height 11
checkbox input "true"
click at [871, 471] on div "Only content on this tab can share to Dashboard. Click eyeball icon to show or …" at bounding box center [894, 209] width 202 height 667
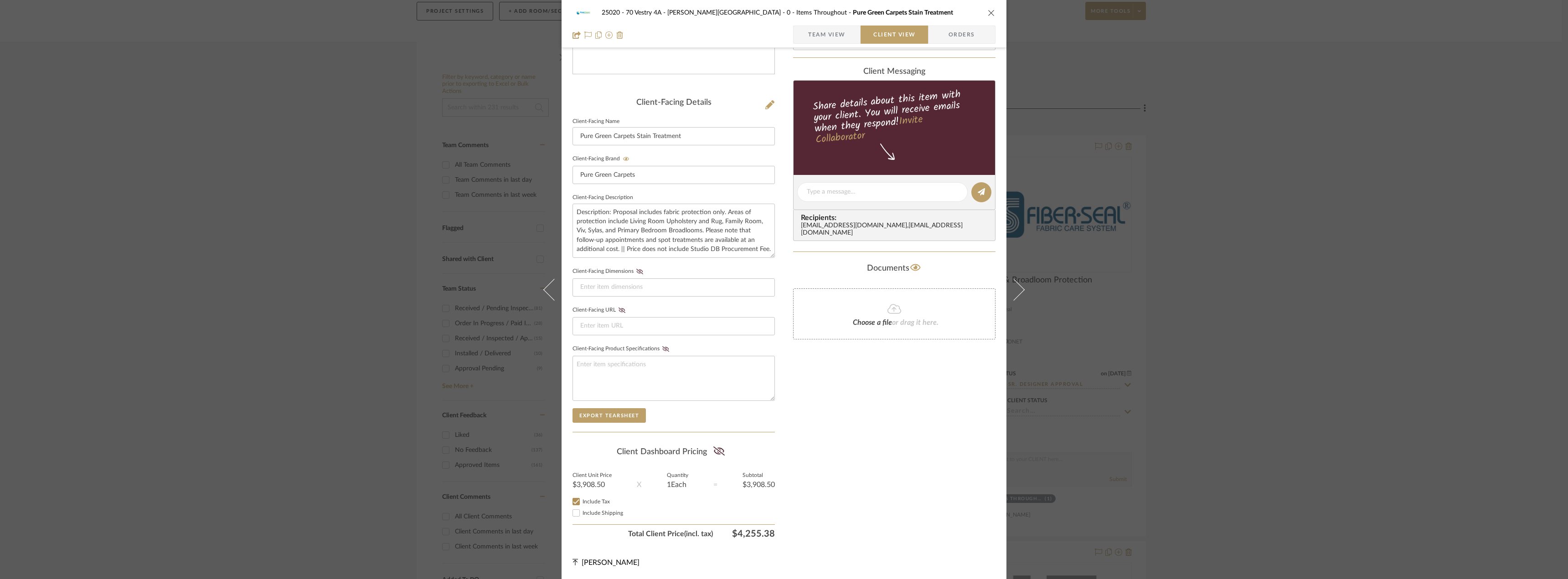
click at [822, 377] on div "Only content on this tab can share to Dashboard. Click eyeball icon to show or …" at bounding box center [894, 209] width 202 height 667
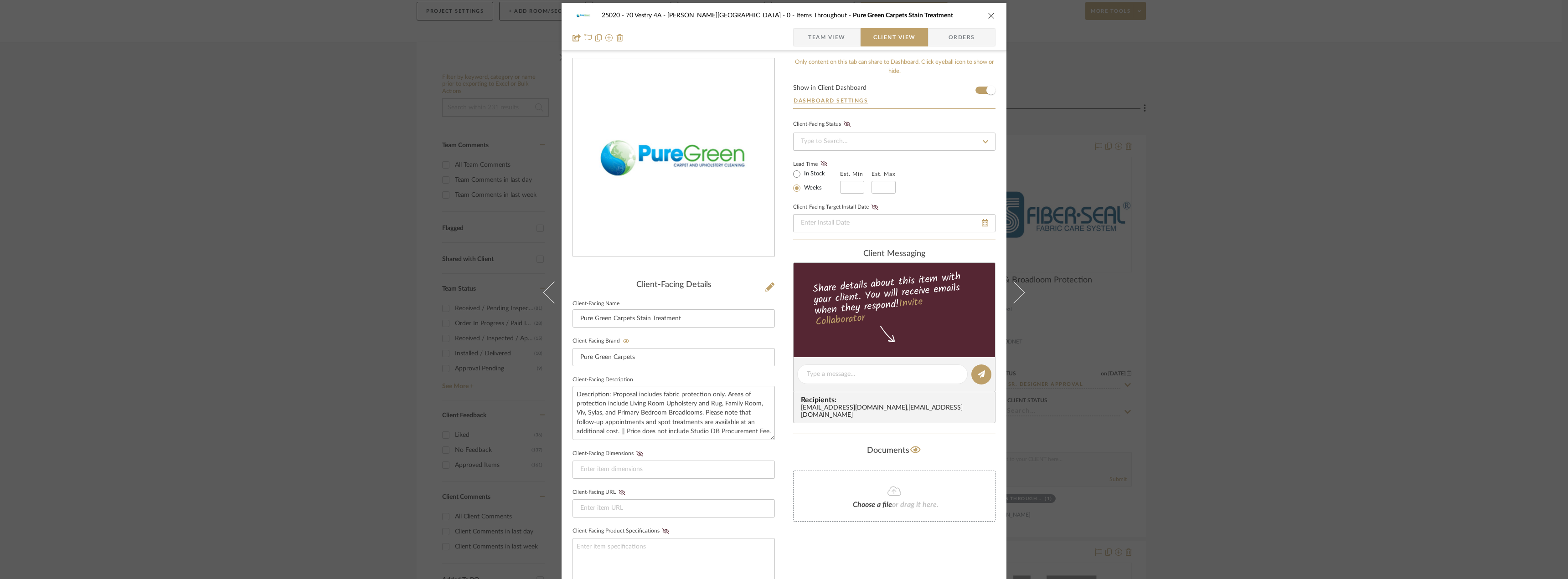
scroll to position [0, 0]
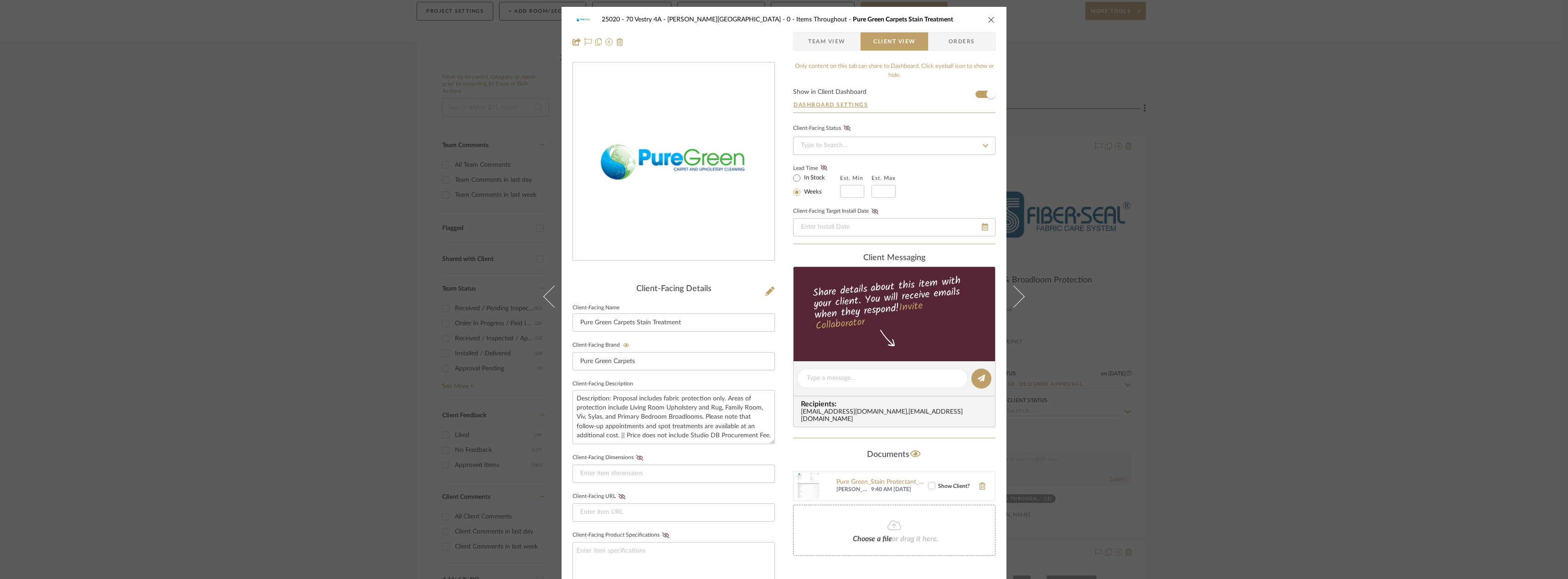
click at [929, 483] on icon at bounding box center [932, 486] width 6 height 6
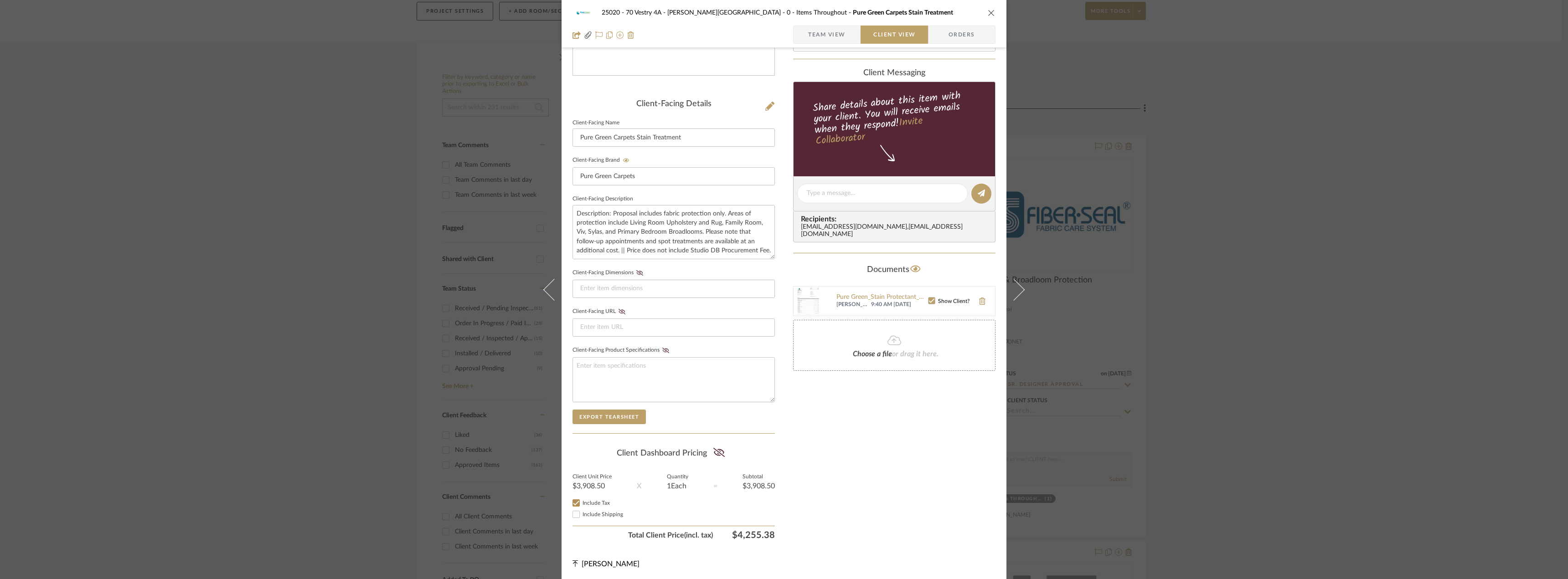
scroll to position [186, 0]
click at [720, 453] on icon at bounding box center [719, 451] width 11 height 9
click at [947, 456] on div "Only content on this tab can share to Dashboard. Click eyeball icon to show or …" at bounding box center [894, 209] width 202 height 667
drag, startPoint x: 1122, startPoint y: 407, endPoint x: 1122, endPoint y: 395, distance: 12.0
click at [1123, 407] on div "25020 - 70 Vestry 4A - [PERSON_NAME] 0 - Items Throughout Pure Green Carpets St…" at bounding box center [784, 289] width 1568 height 579
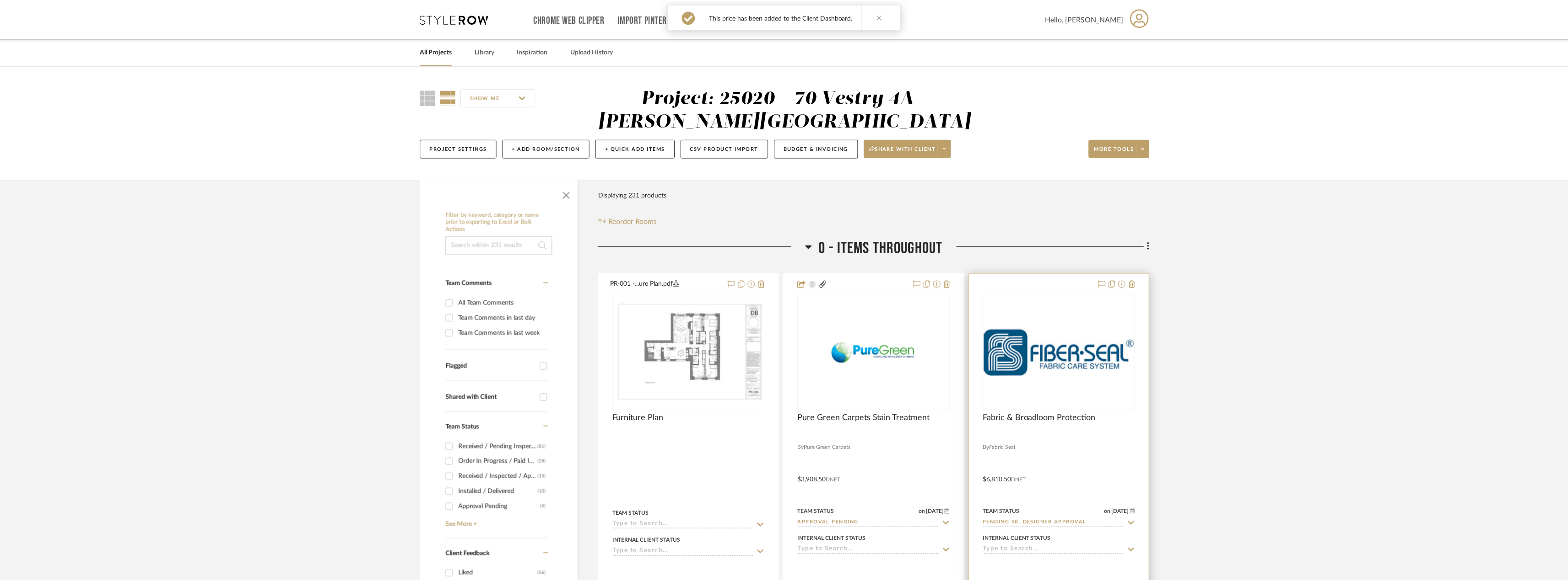
scroll to position [137, 0]
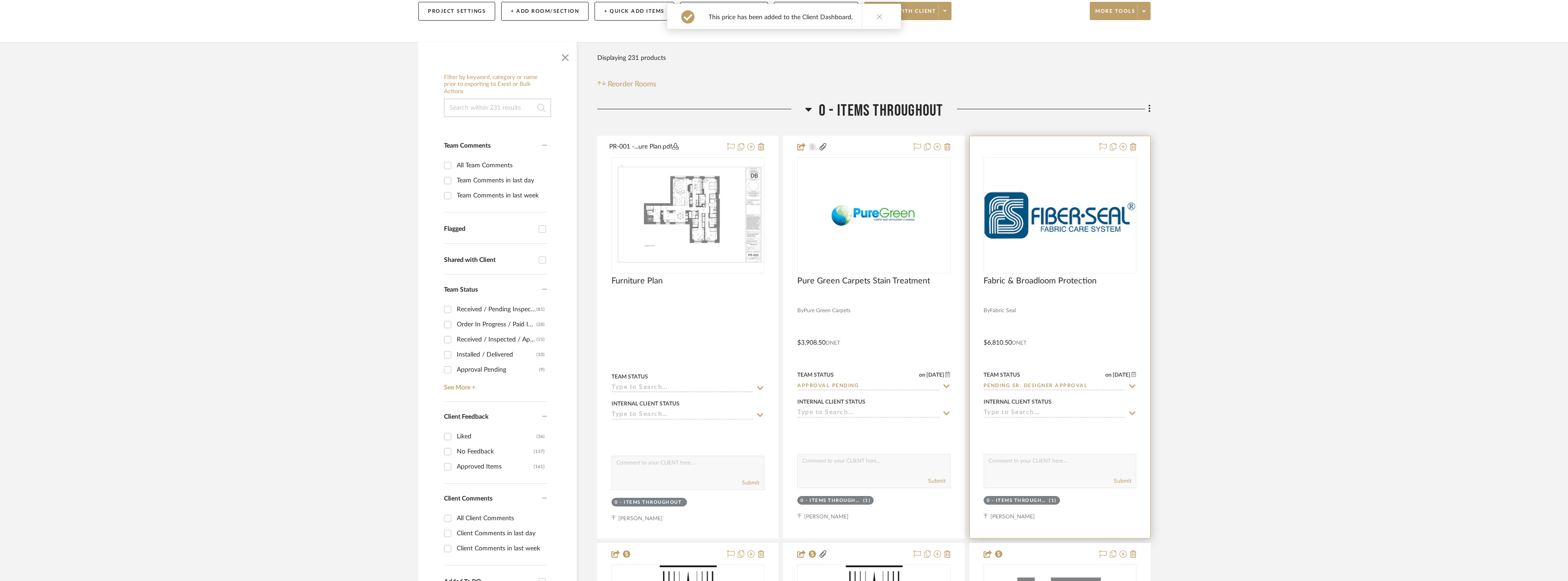
click at [1096, 211] on img "0" at bounding box center [1059, 215] width 151 height 47
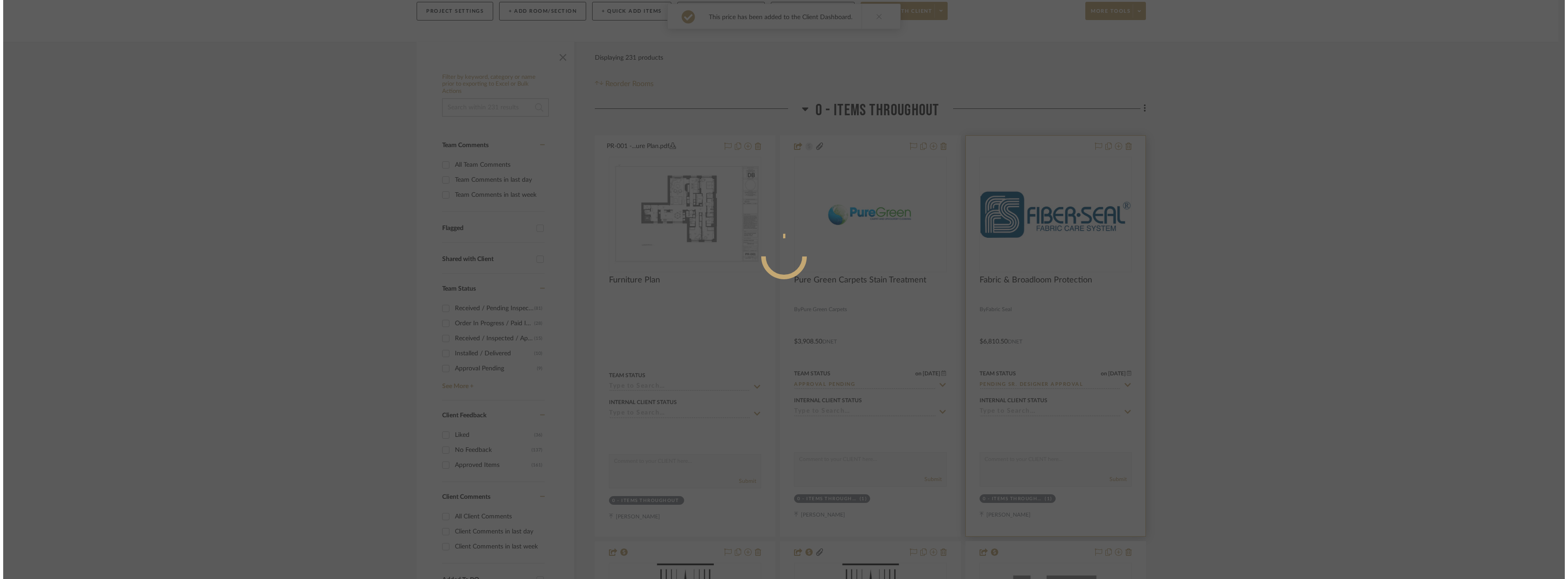
scroll to position [0, 0]
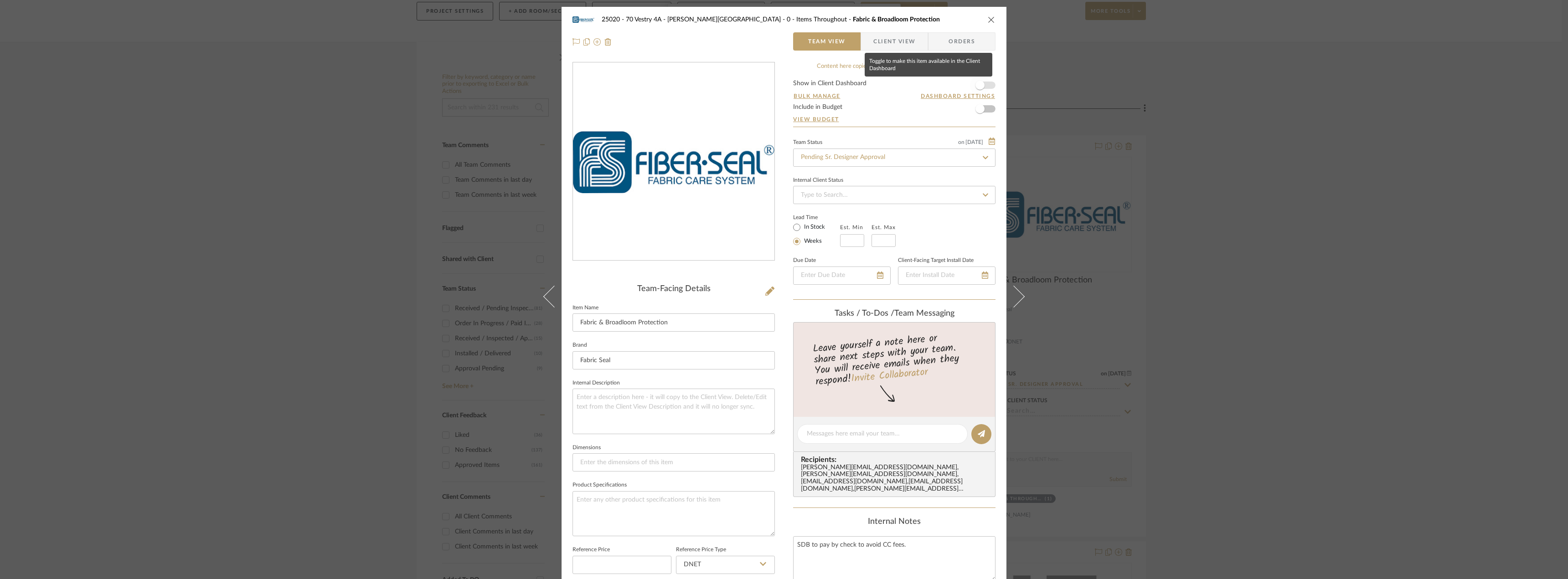
click at [976, 85] on span "button" at bounding box center [980, 85] width 9 height 9
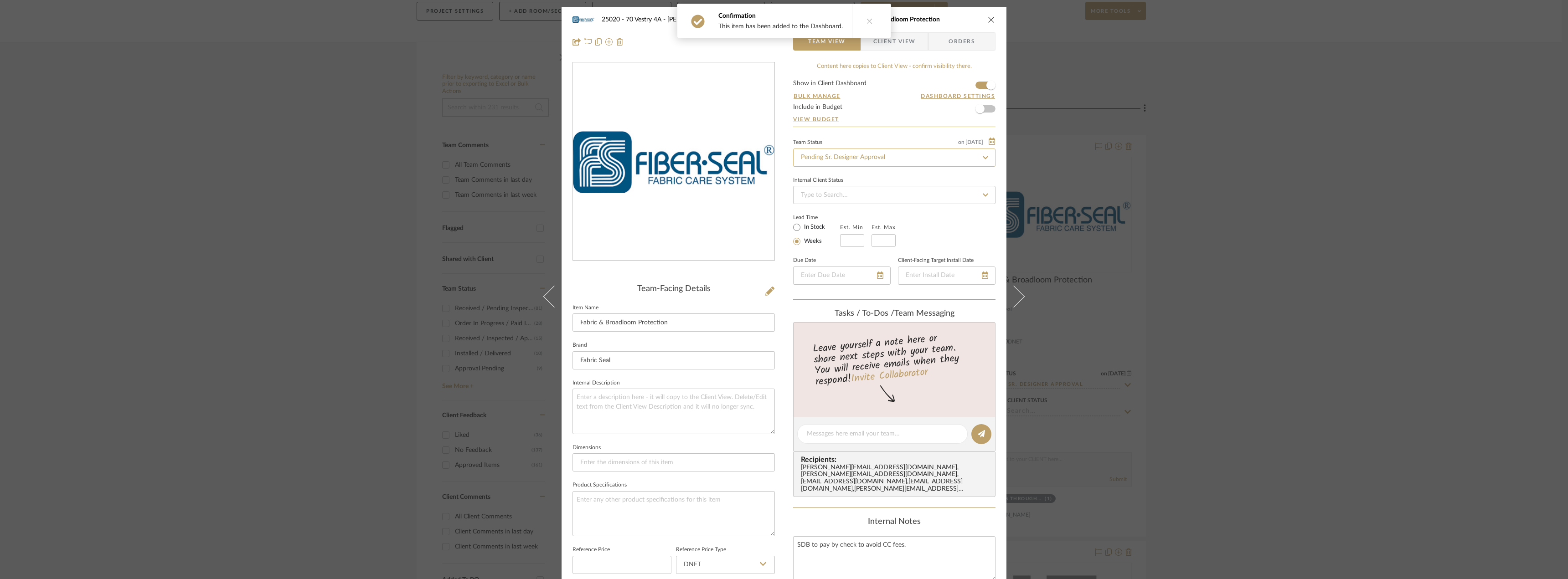
click at [886, 163] on input "Pending Sr. Designer Approval" at bounding box center [894, 157] width 202 height 18
type input "approval"
click at [853, 206] on div "Approval Pending" at bounding box center [891, 205] width 201 height 23
type input "[DATE]"
type input "Approval Pending"
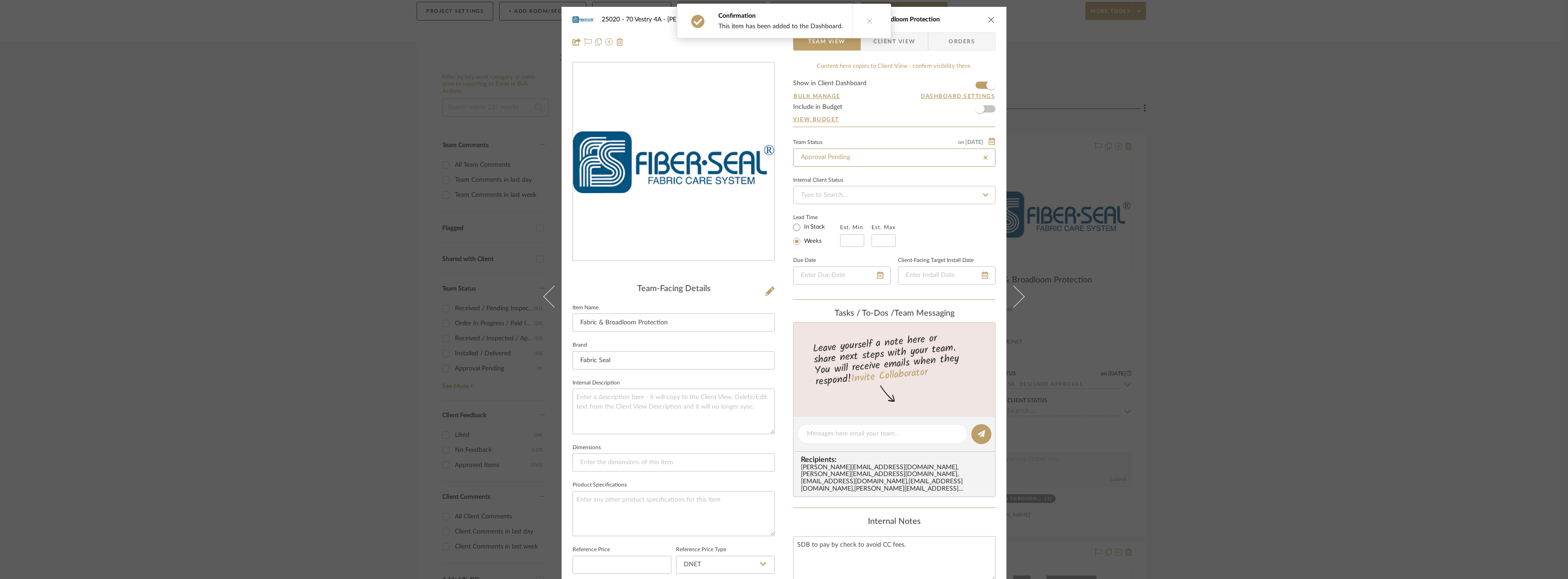
type input "[DATE]"
type input "Approval Pending"
click at [904, 43] on span "Client View" at bounding box center [894, 41] width 42 height 18
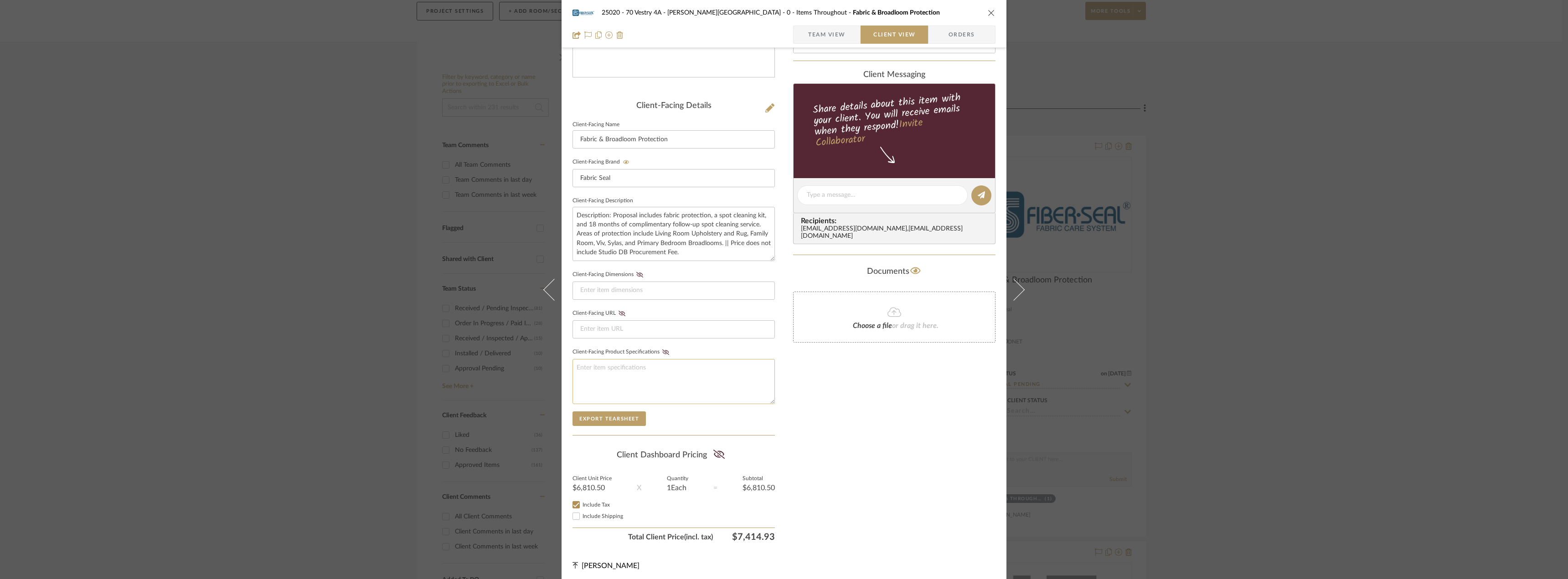
scroll to position [186, 0]
click at [715, 446] on fa-icon at bounding box center [719, 452] width 11 height 14
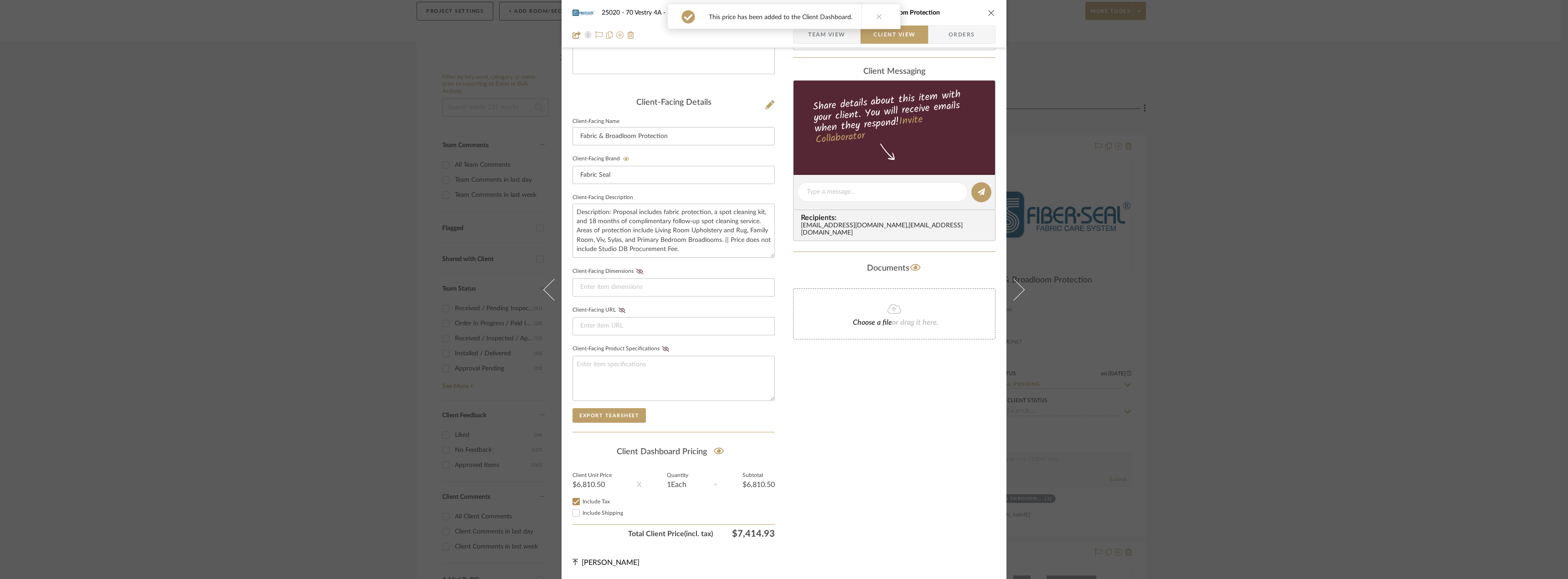
click at [814, 461] on div "Only content on this tab can share to Dashboard. Click eyeball icon to show or …" at bounding box center [894, 209] width 202 height 667
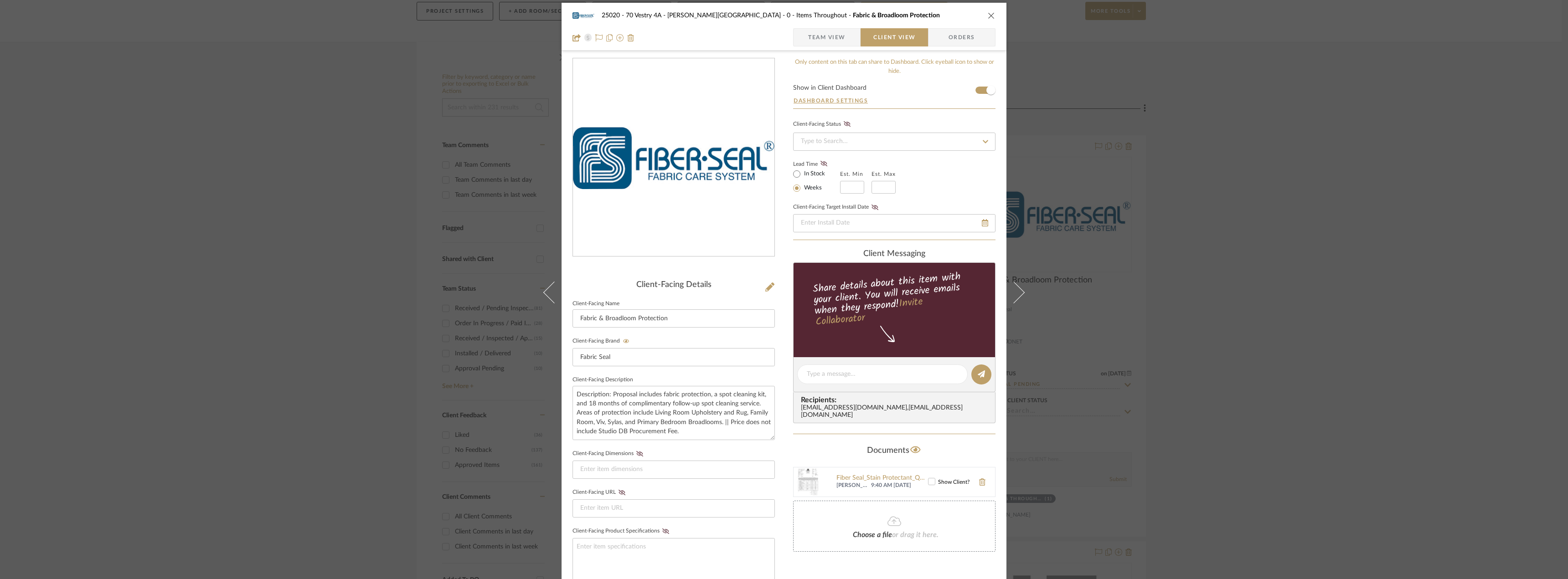
click at [929, 478] on icon at bounding box center [932, 482] width 6 height 6
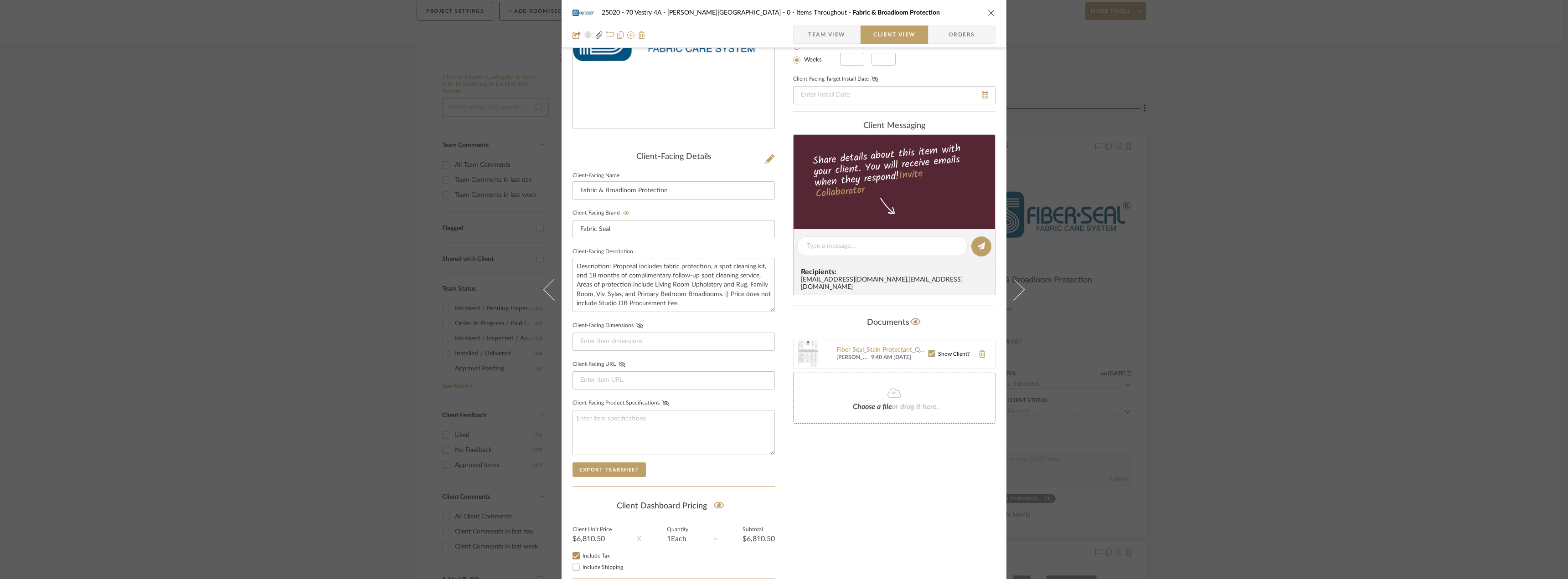
scroll to position [0, 0]
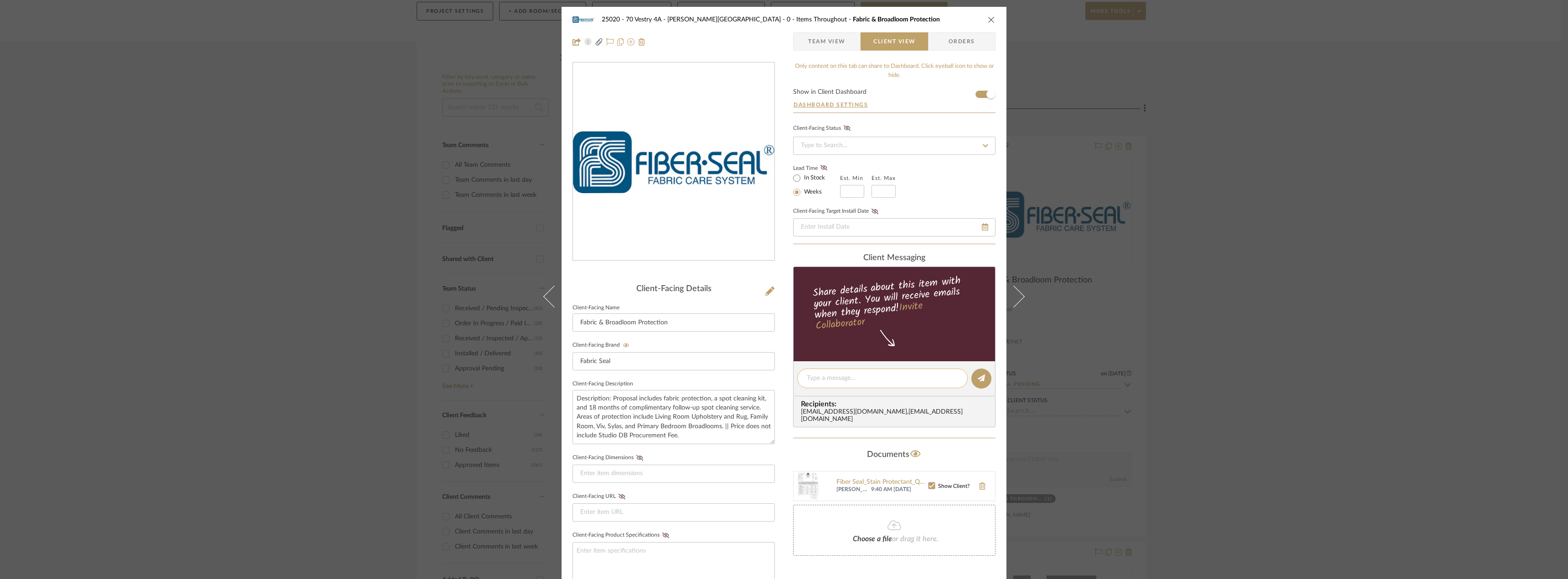
click at [829, 382] on textarea at bounding box center [882, 378] width 152 height 9
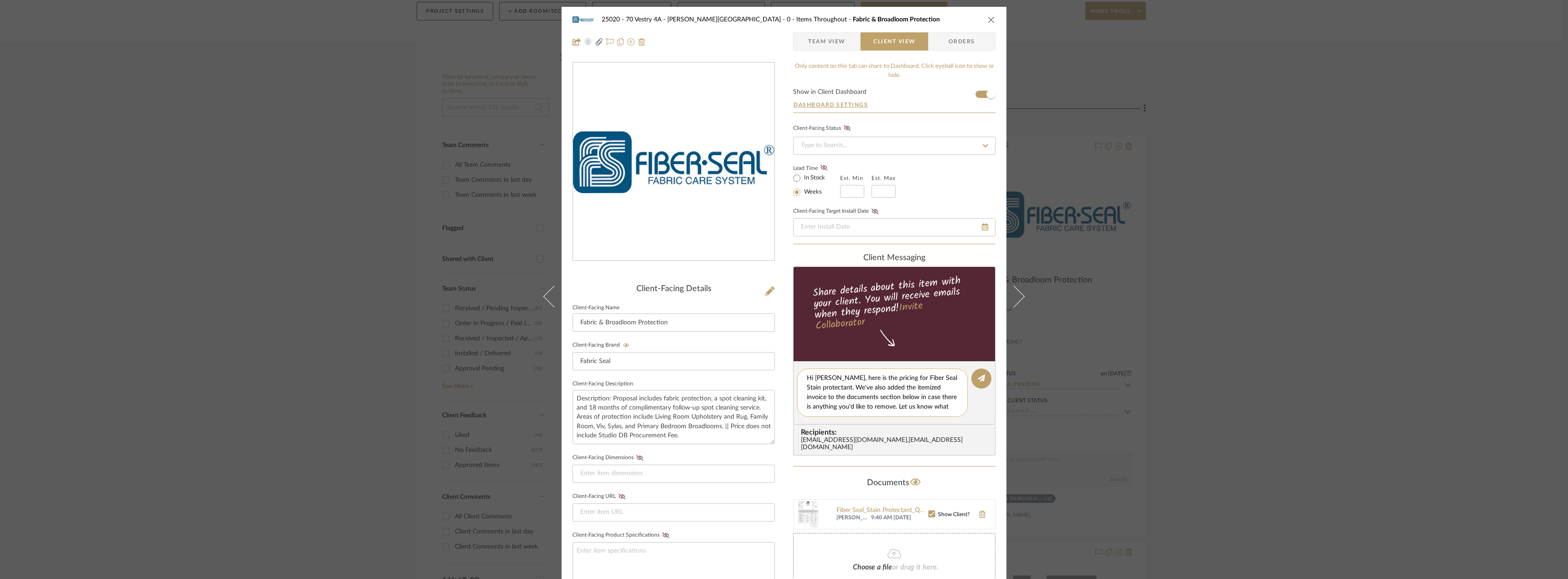
scroll to position [8, 0]
type textarea "Hi [PERSON_NAME], here is the pricing for Fiber Seal Stain protectant. We've al…"
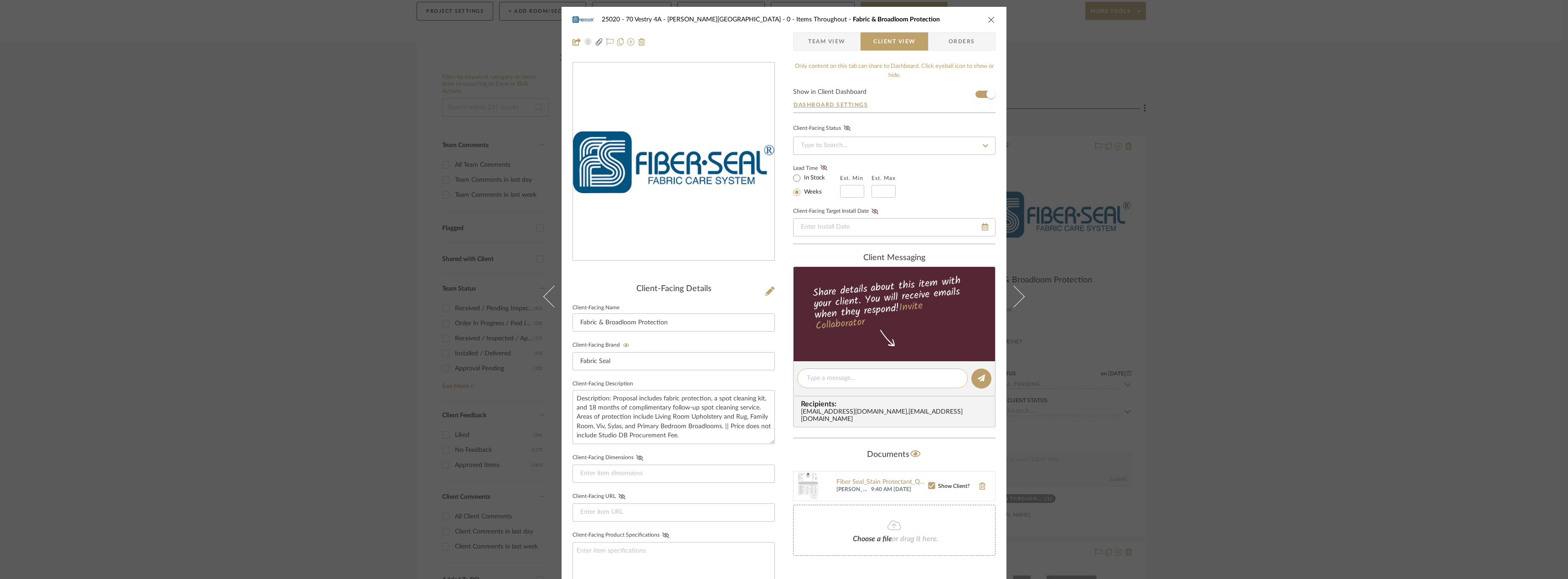
scroll to position [0, 0]
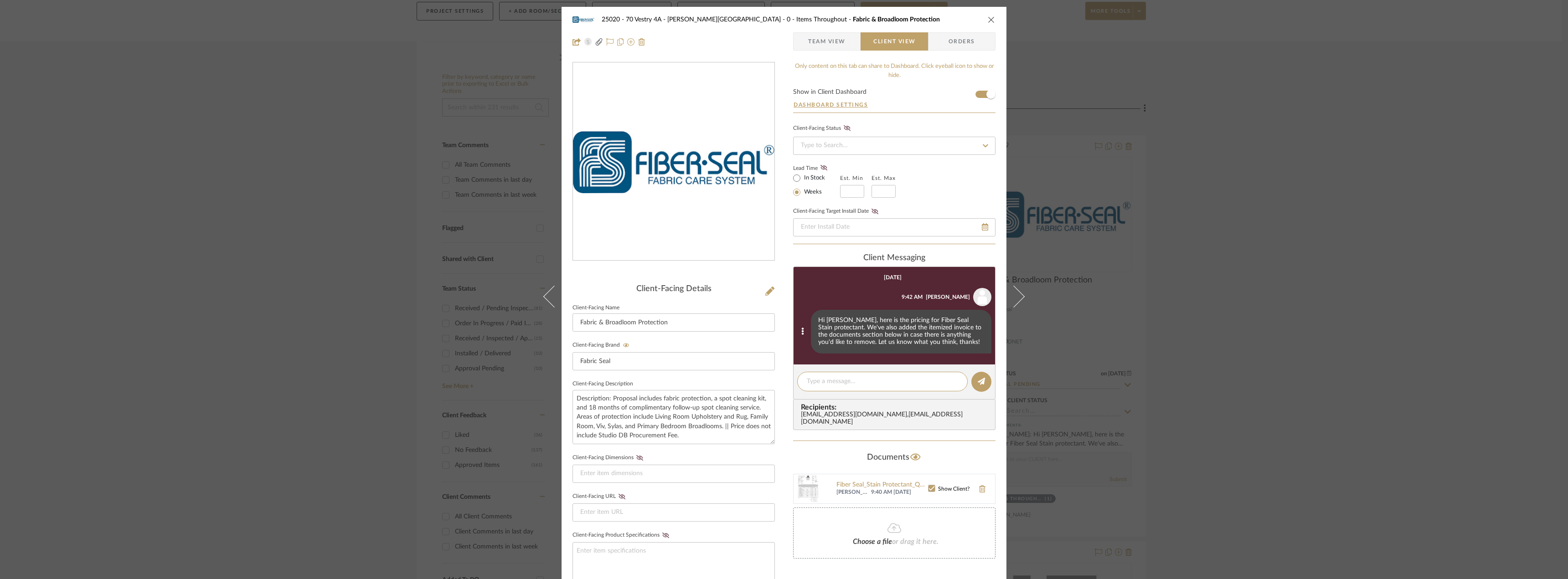
click at [938, 334] on div "Hi [PERSON_NAME], here is the pricing for Fiber Seal Stain protectant. We've al…" at bounding box center [901, 332] width 180 height 44
copy list-of-messages "Hi [PERSON_NAME], here is the pricing for Fiber Seal Stain protectant. We've al…"
click at [1227, 352] on div "25020 - 70 Vestry 4A - [PERSON_NAME] 0 - Items Throughout Fabric & Broadloom Pr…" at bounding box center [784, 289] width 1568 height 579
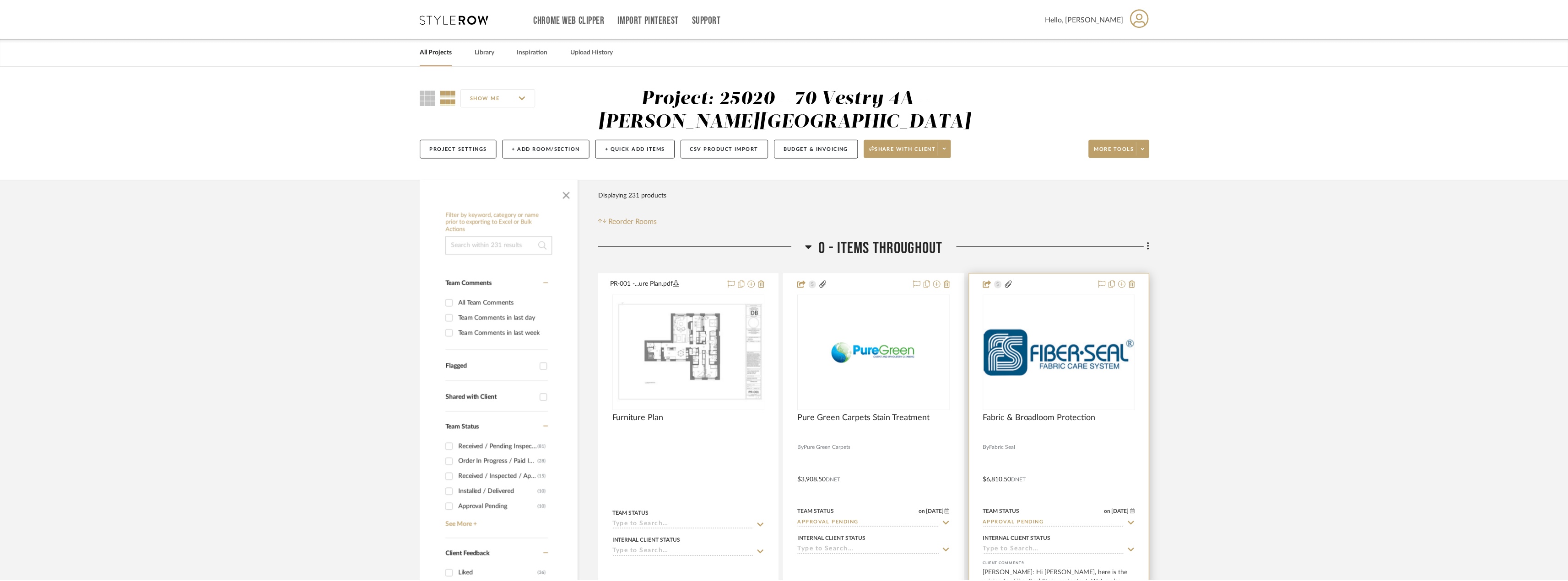
scroll to position [137, 0]
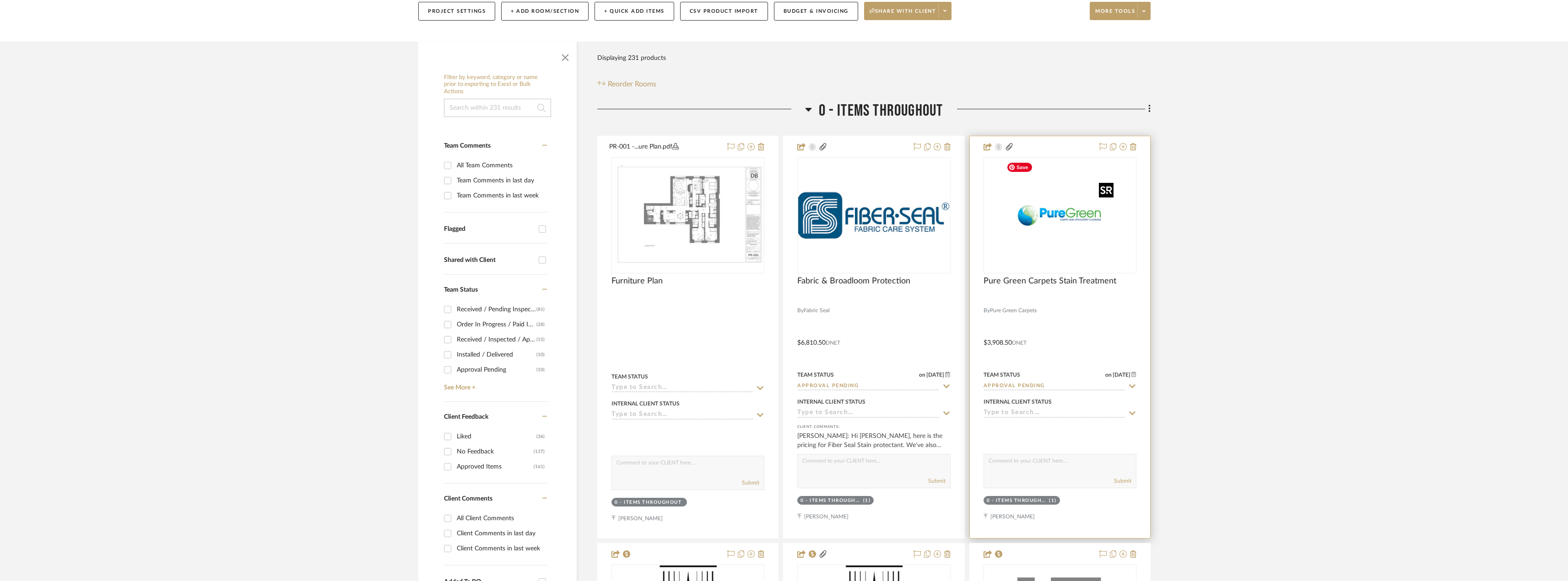
click at [1062, 219] on img "0" at bounding box center [1059, 215] width 114 height 114
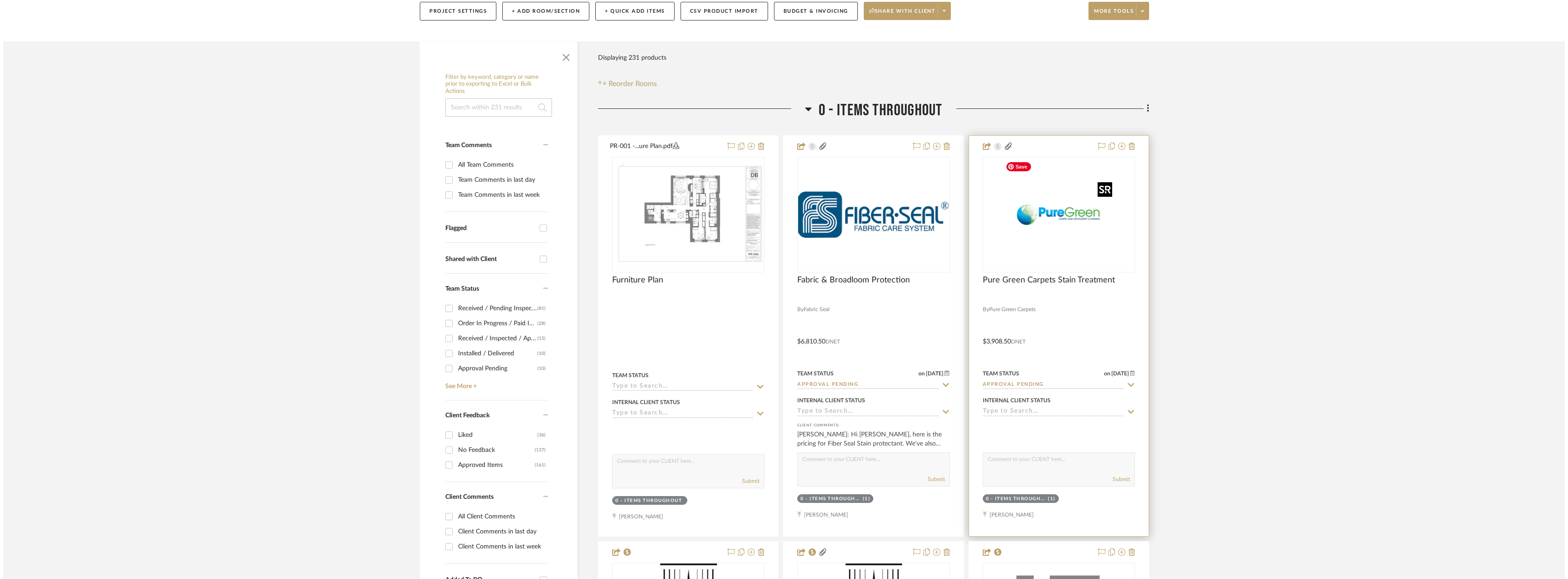
scroll to position [0, 0]
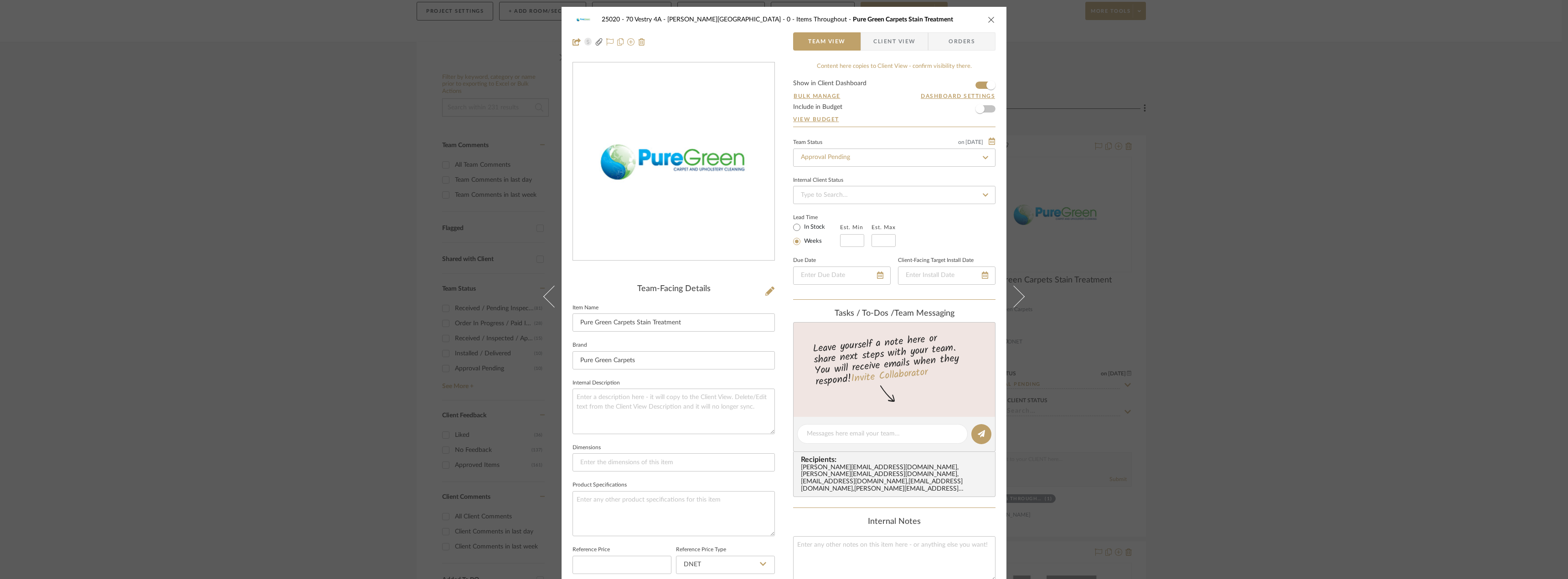
click at [918, 45] on span "Client View" at bounding box center [894, 41] width 67 height 18
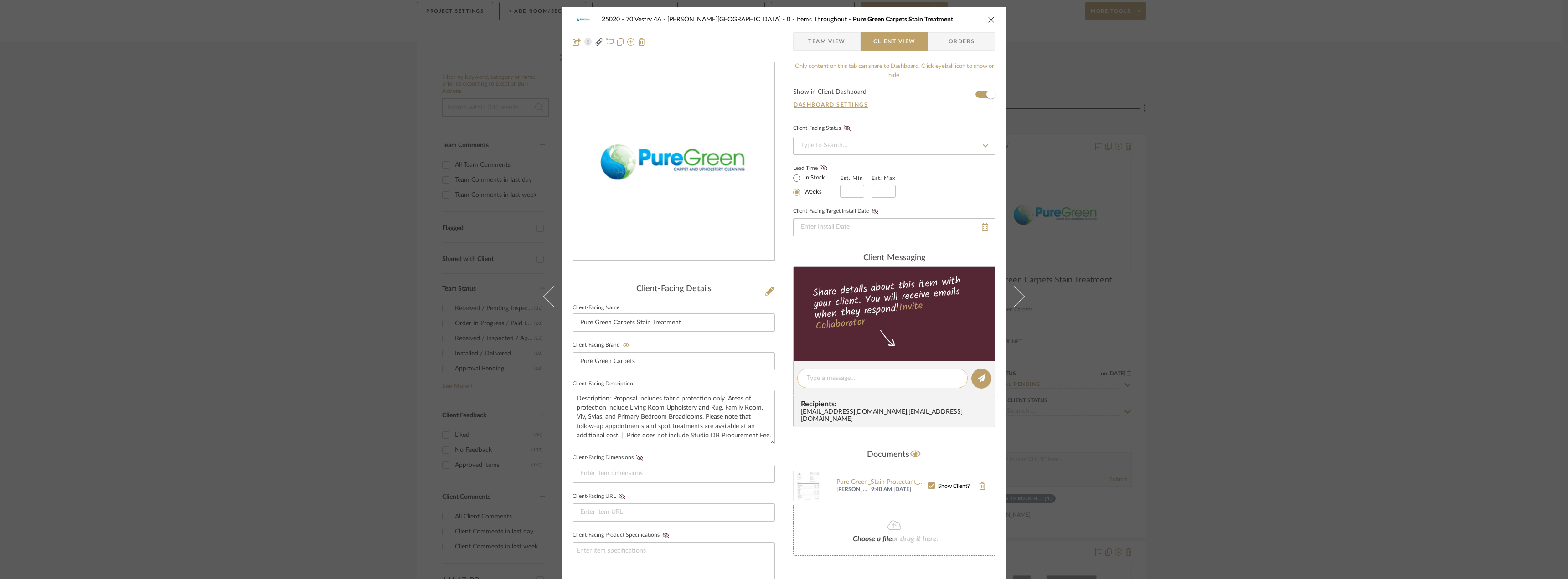
click at [828, 378] on textarea at bounding box center [882, 378] width 152 height 9
paste textarea "Hi [PERSON_NAME], here is the pricing for Fiber Seal Stain protectant. We've al…"
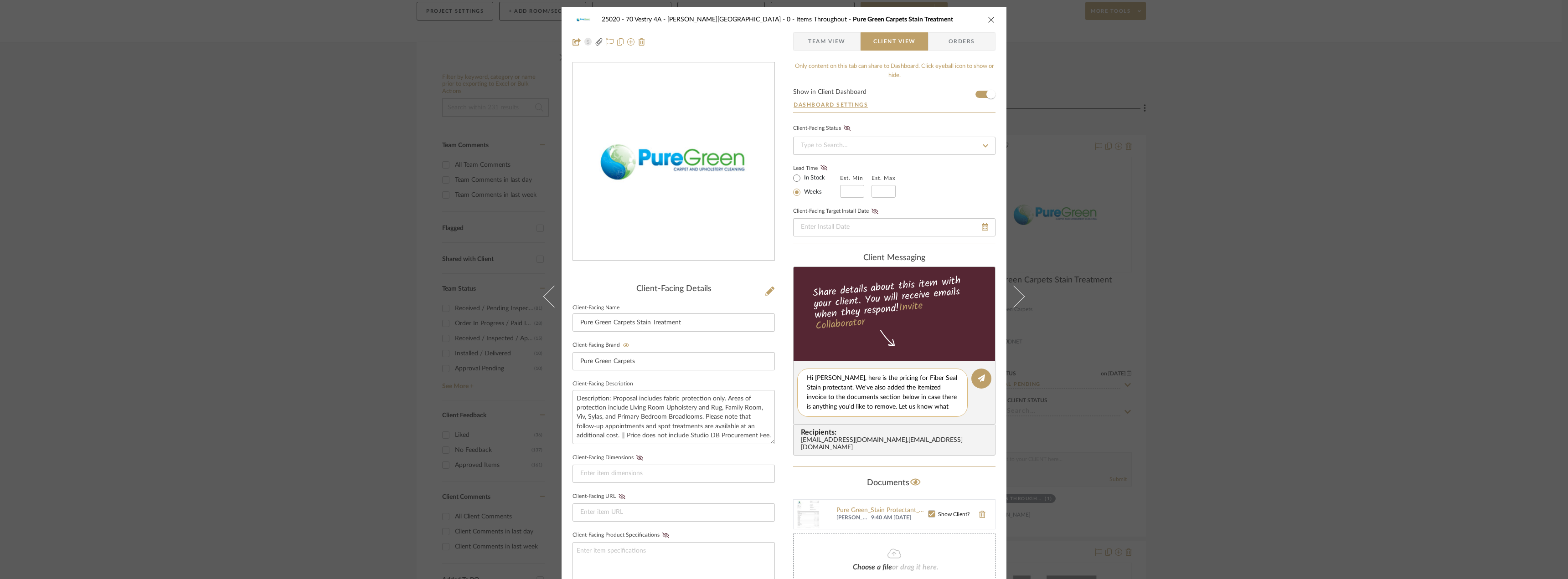
drag, startPoint x: 832, startPoint y: 385, endPoint x: 861, endPoint y: 378, distance: 29.8
click at [861, 378] on textarea "Hi [PERSON_NAME], here is the pricing for Fiber Seal Stain protectant. We've al…" at bounding box center [886, 392] width 158 height 38
click at [909, 402] on textarea "Hi [PERSON_NAME], here is the pricing for the stain treatment service we normal…" at bounding box center [886, 392] width 158 height 38
click at [868, 387] on textarea "Hi [PERSON_NAME], here is the pricing for the stain treatment service we normal…" at bounding box center [886, 392] width 158 height 38
type textarea "Hi [PERSON_NAME], here is the pricing for the stain treatment service we normal…"
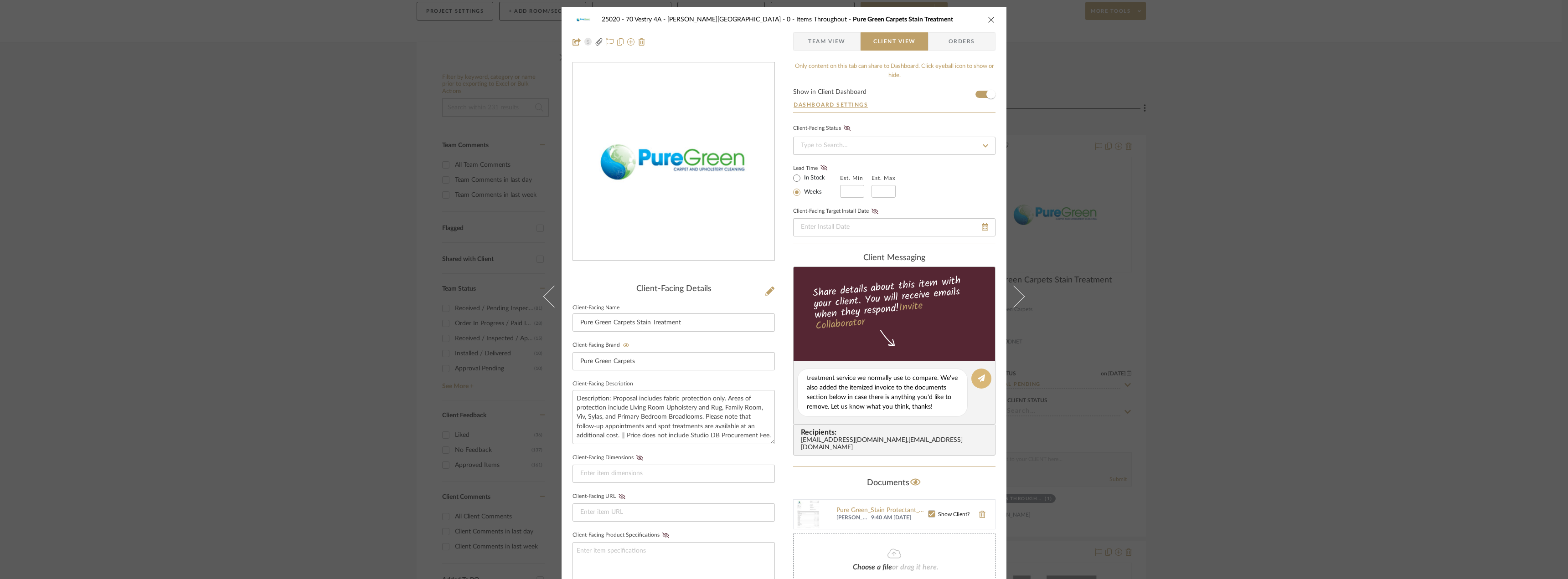
click at [983, 376] on button at bounding box center [981, 378] width 20 height 20
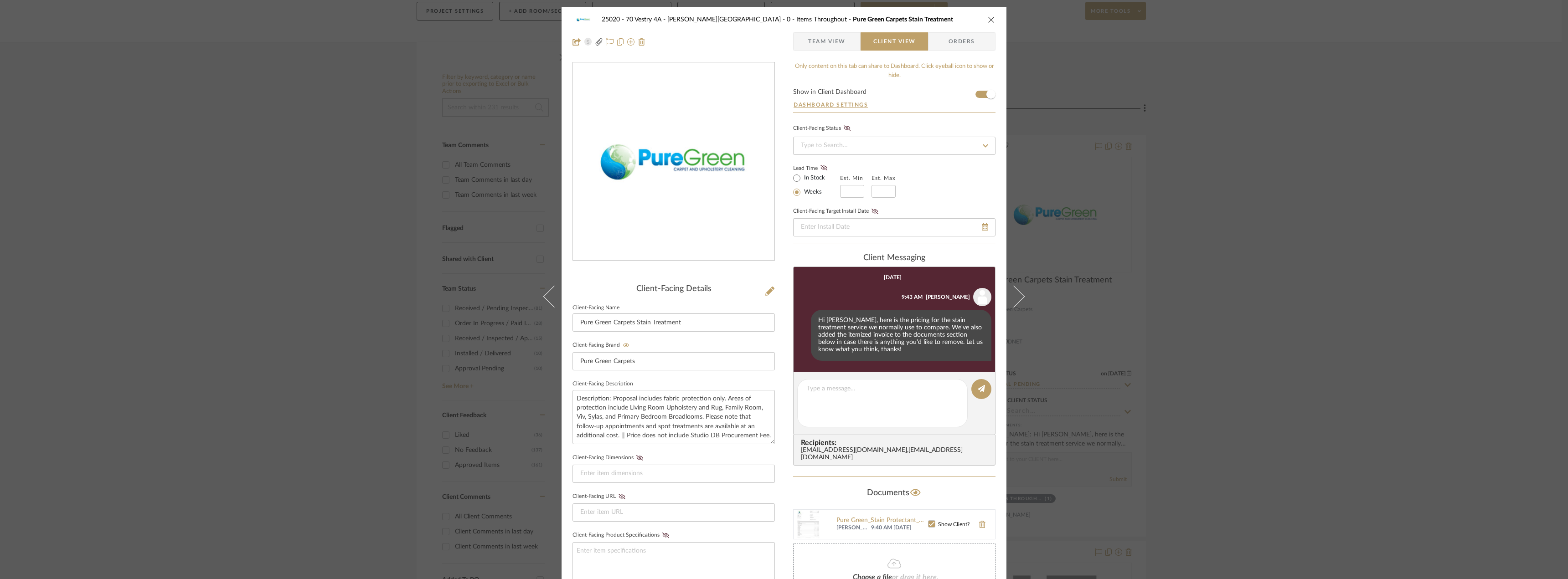
click at [1225, 355] on div "25020 - 70 Vestry 4A - [PERSON_NAME] 0 - Items Throughout Pure Green Carpets St…" at bounding box center [784, 289] width 1568 height 579
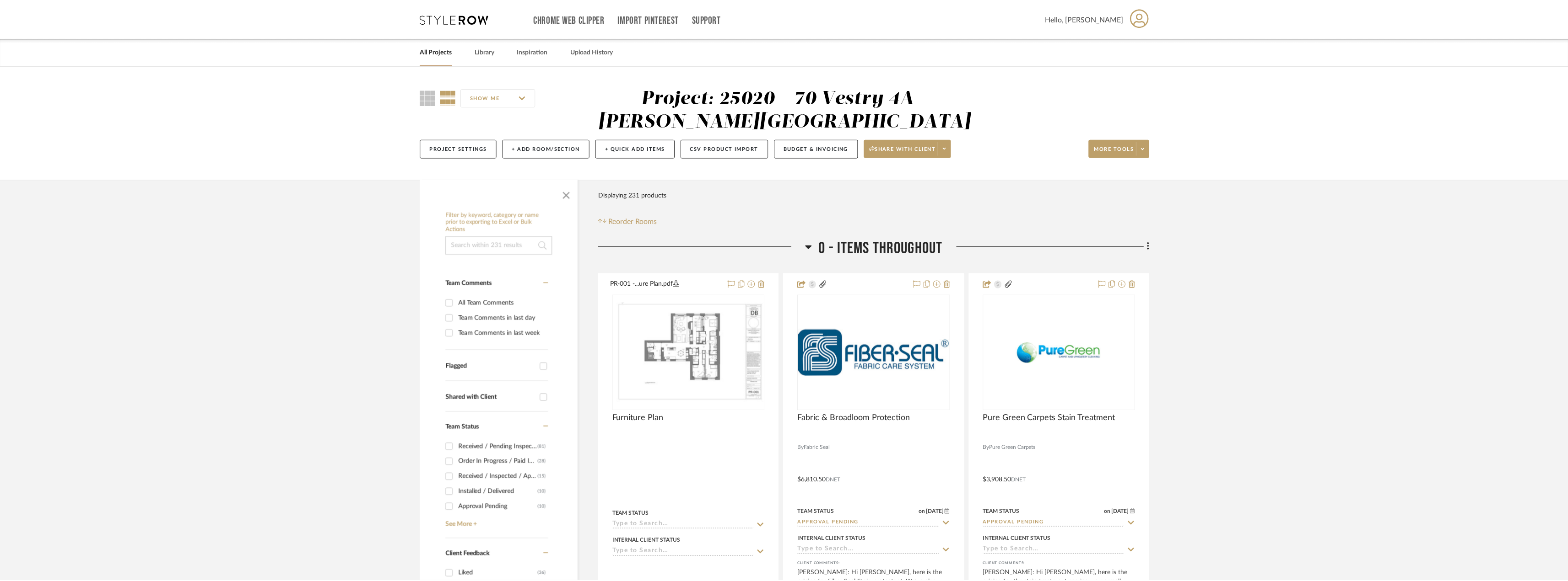
scroll to position [137, 0]
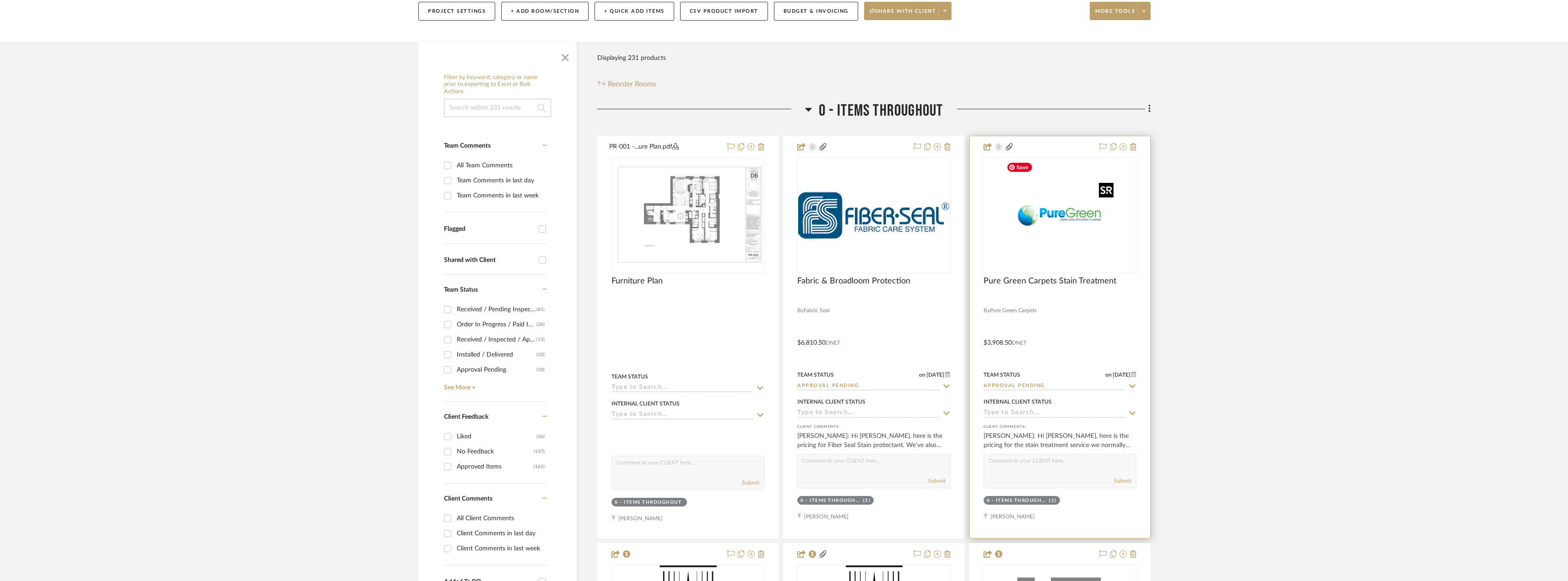
click at [1086, 225] on img "0" at bounding box center [1059, 215] width 114 height 114
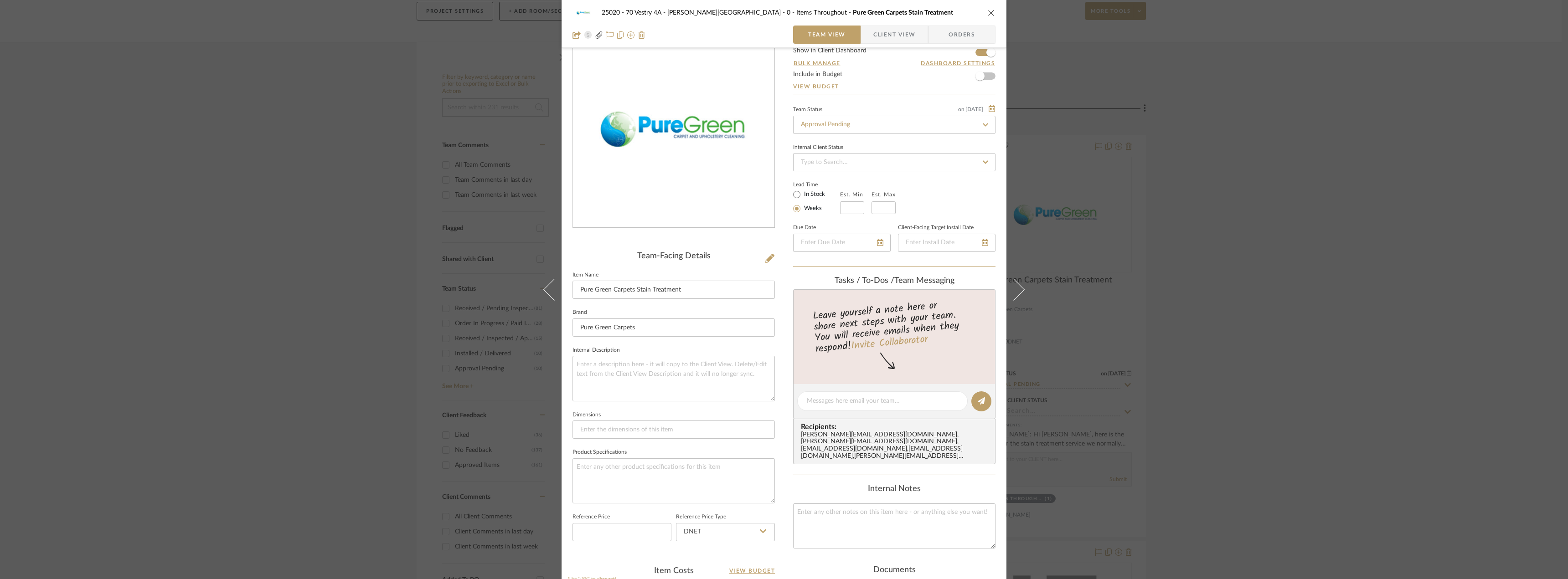
scroll to position [45, 0]
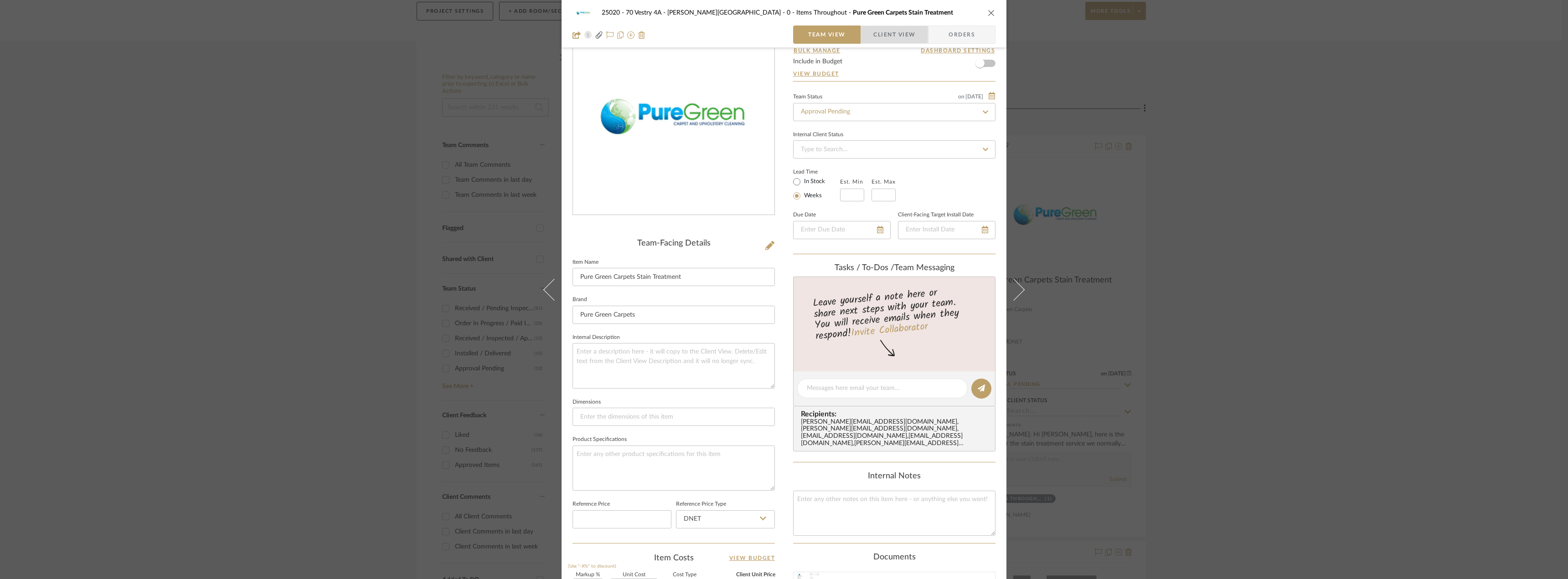
click at [894, 38] on span "Client View" at bounding box center [894, 35] width 42 height 18
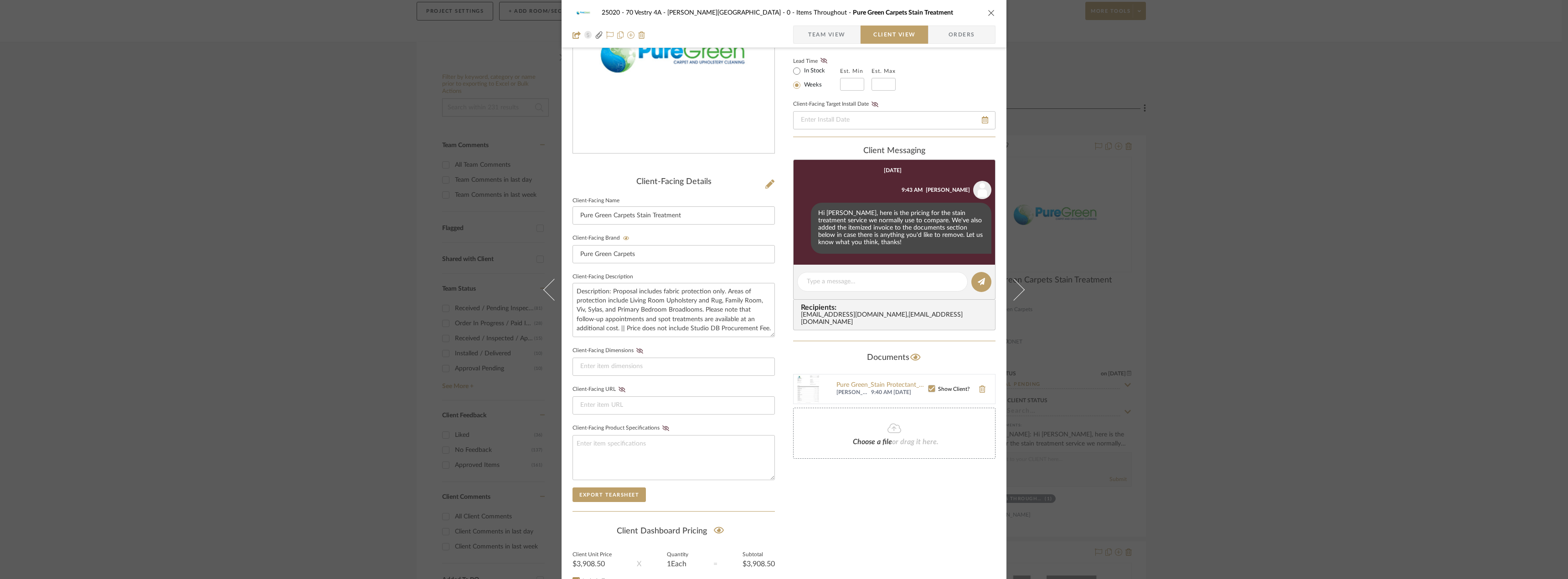
scroll to position [182, 0]
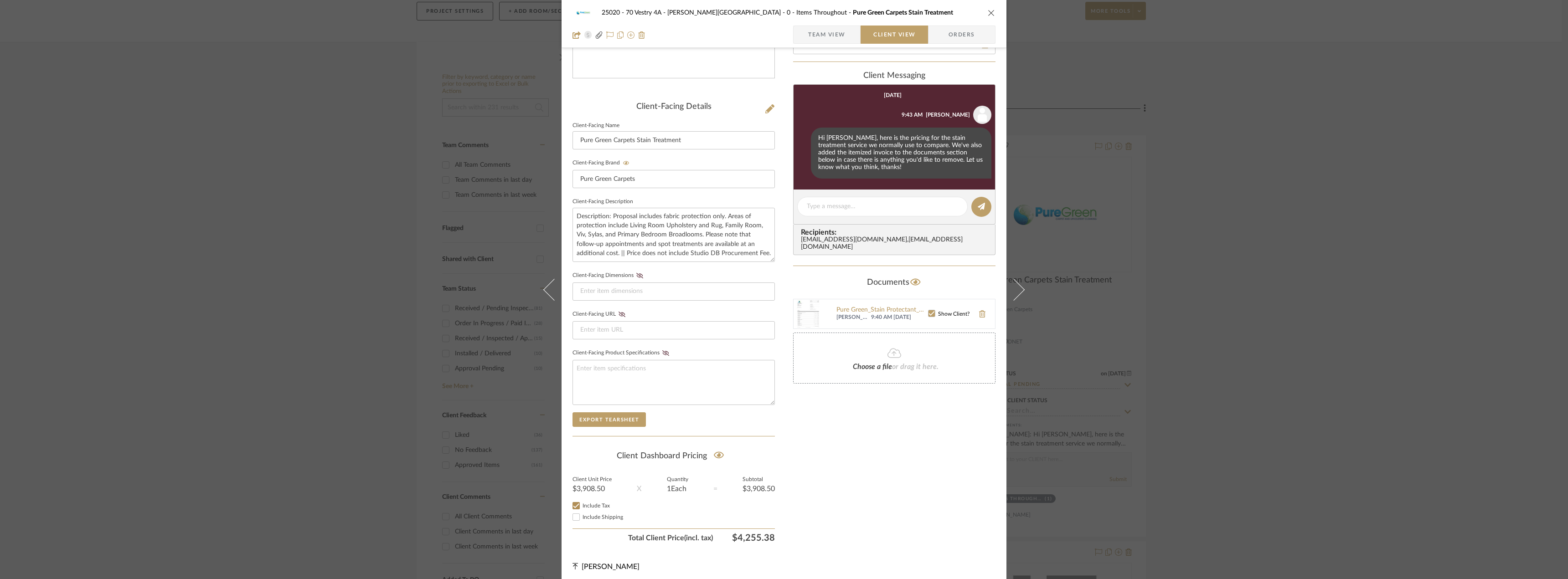
click at [1255, 329] on div "25020 - 70 Vestry 4A - [PERSON_NAME] 0 - Items Throughout Pure Green Carpets St…" at bounding box center [784, 289] width 1568 height 579
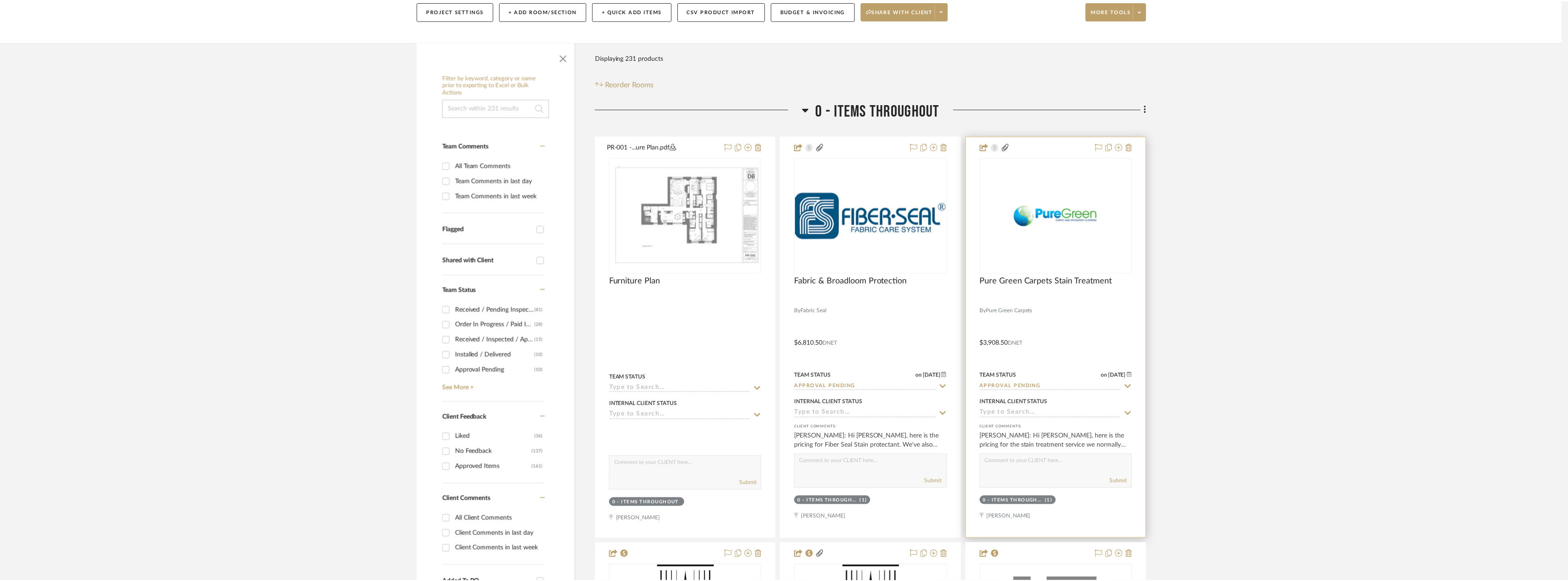
scroll to position [137, 0]
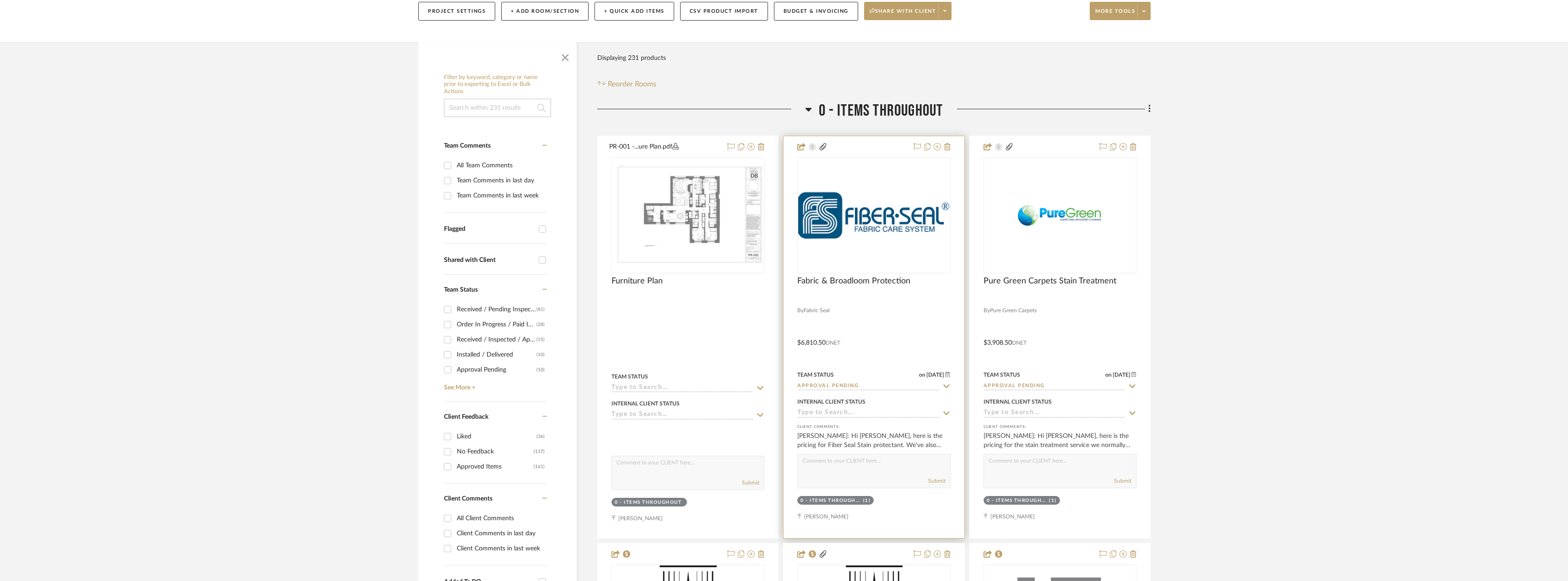
click at [903, 248] on div "0" at bounding box center [874, 215] width 152 height 115
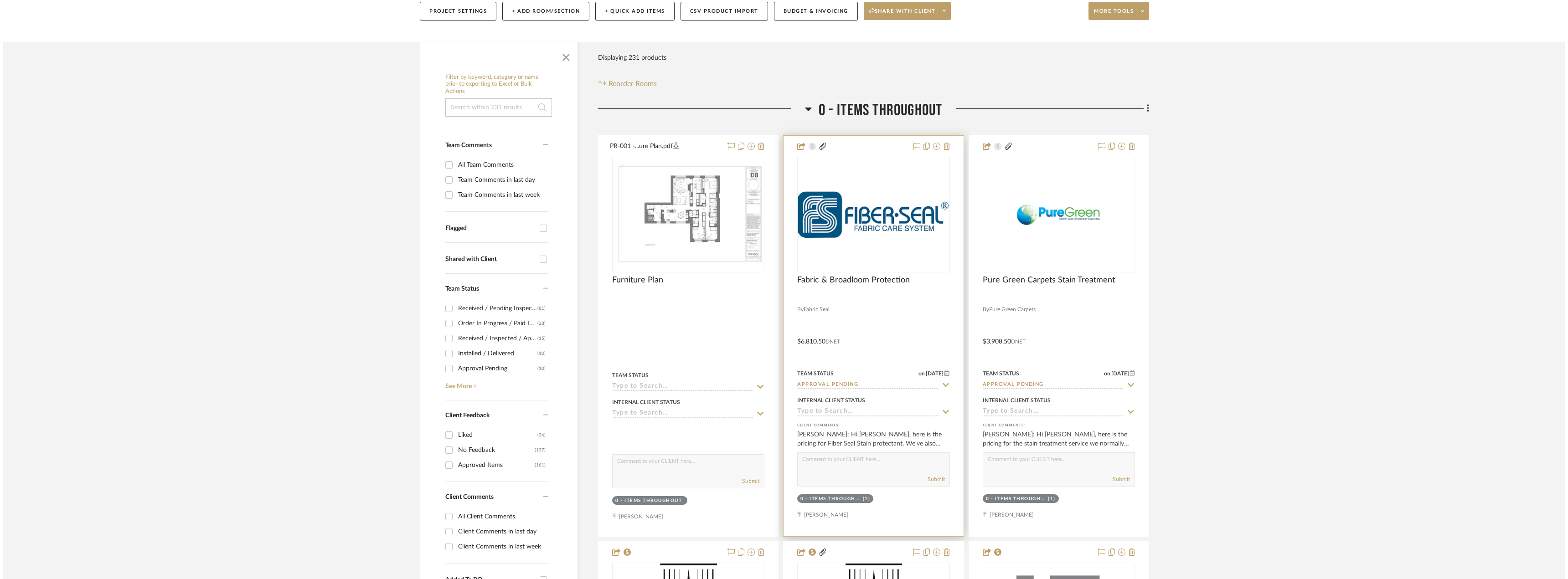
scroll to position [0, 0]
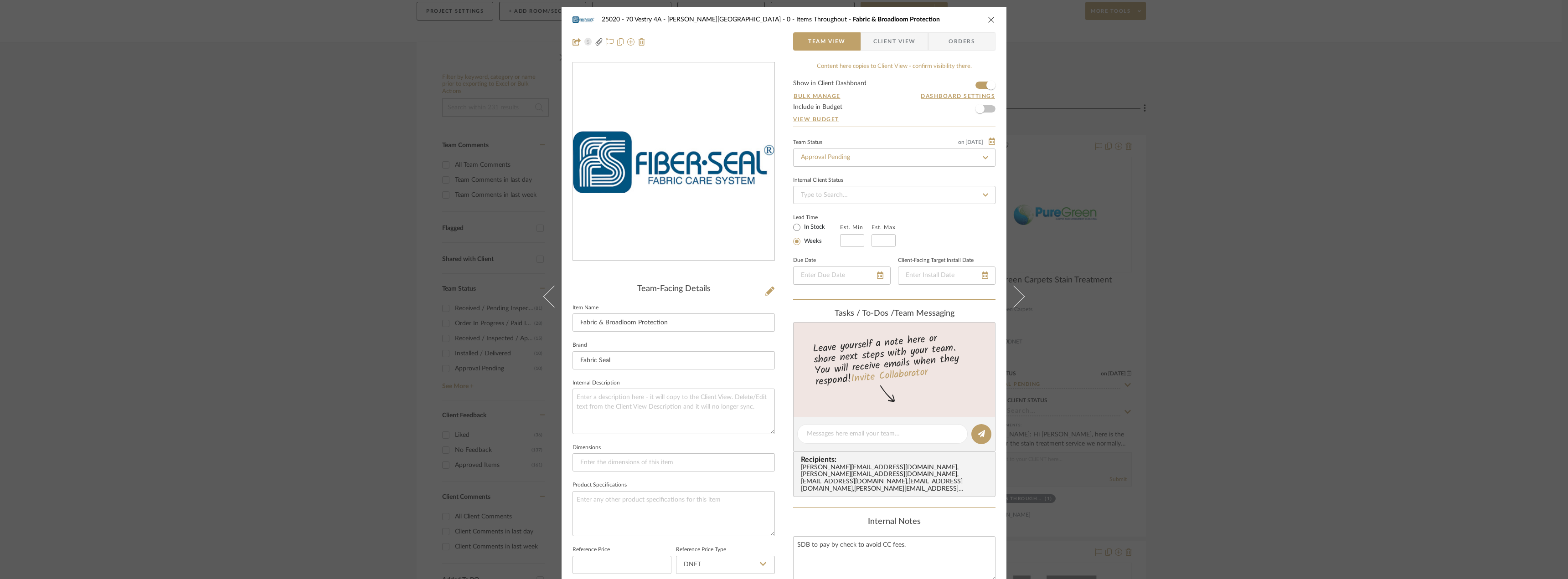
click at [902, 47] on span "Client View" at bounding box center [894, 41] width 42 height 18
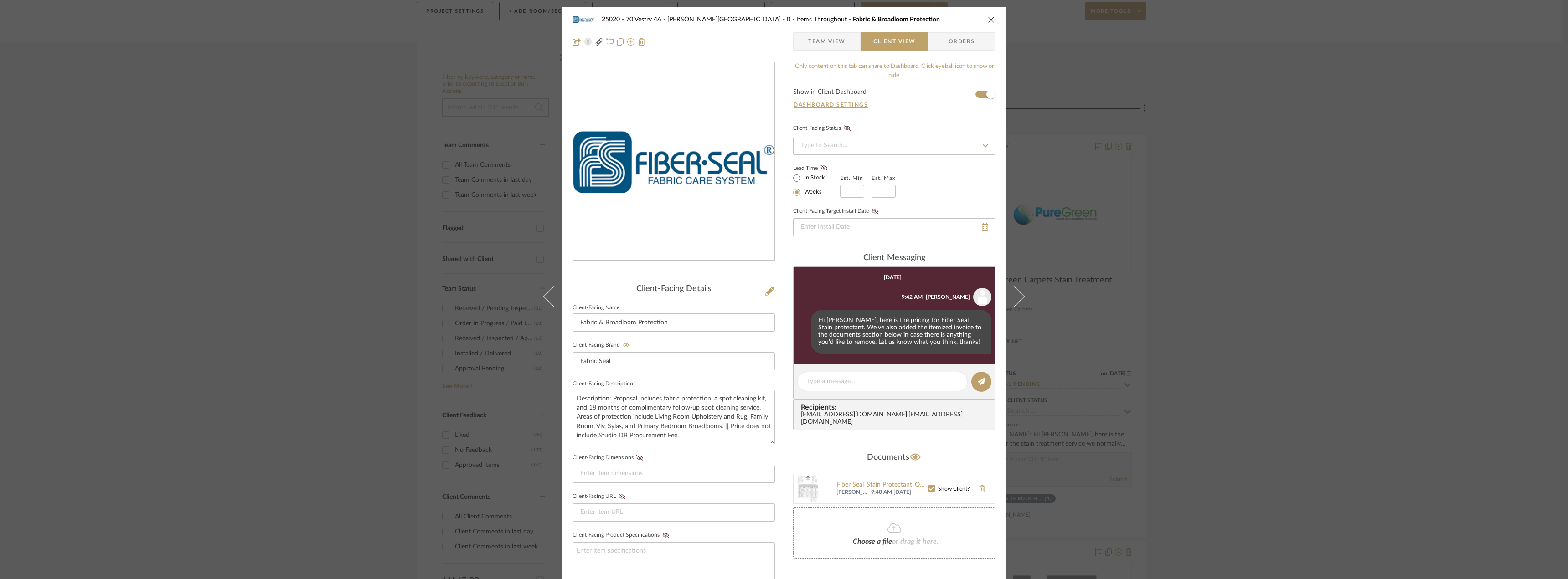
click at [1325, 296] on div "25020 - 70 Vestry 4A - [PERSON_NAME] 0 - Items Throughout Fabric & Broadloom Pr…" at bounding box center [784, 289] width 1568 height 579
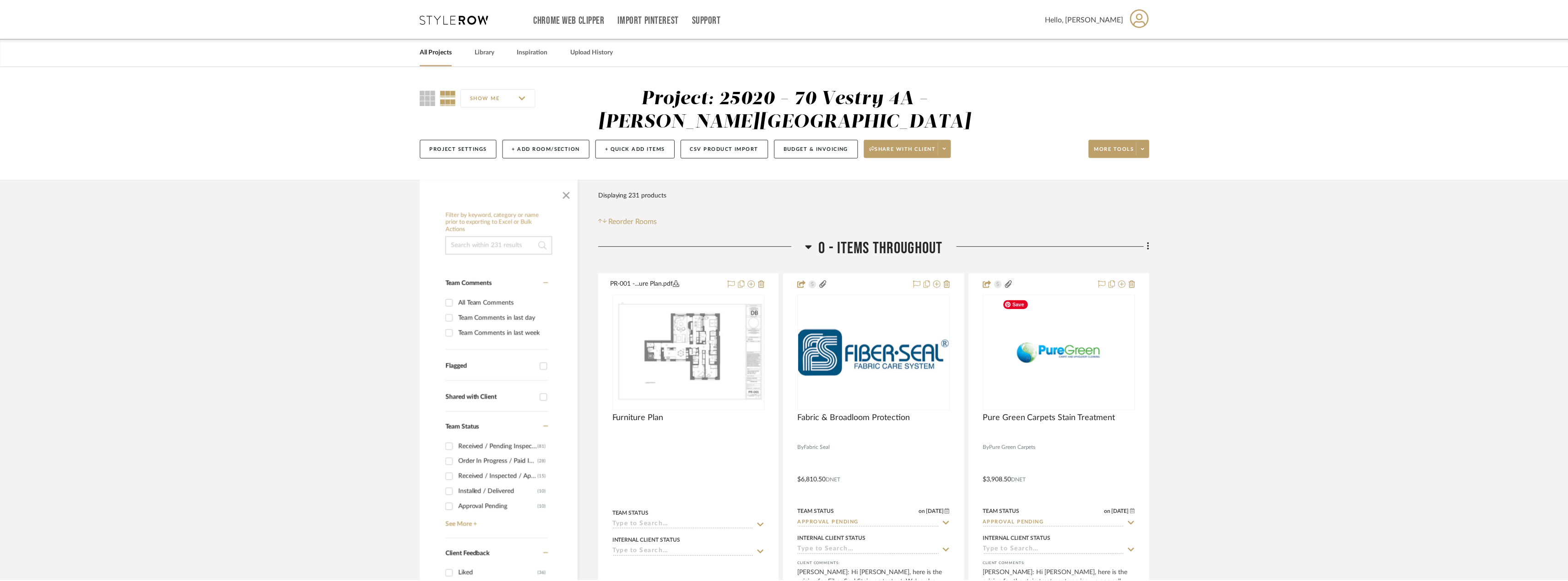
scroll to position [137, 0]
